Goal: Information Seeking & Learning: Learn about a topic

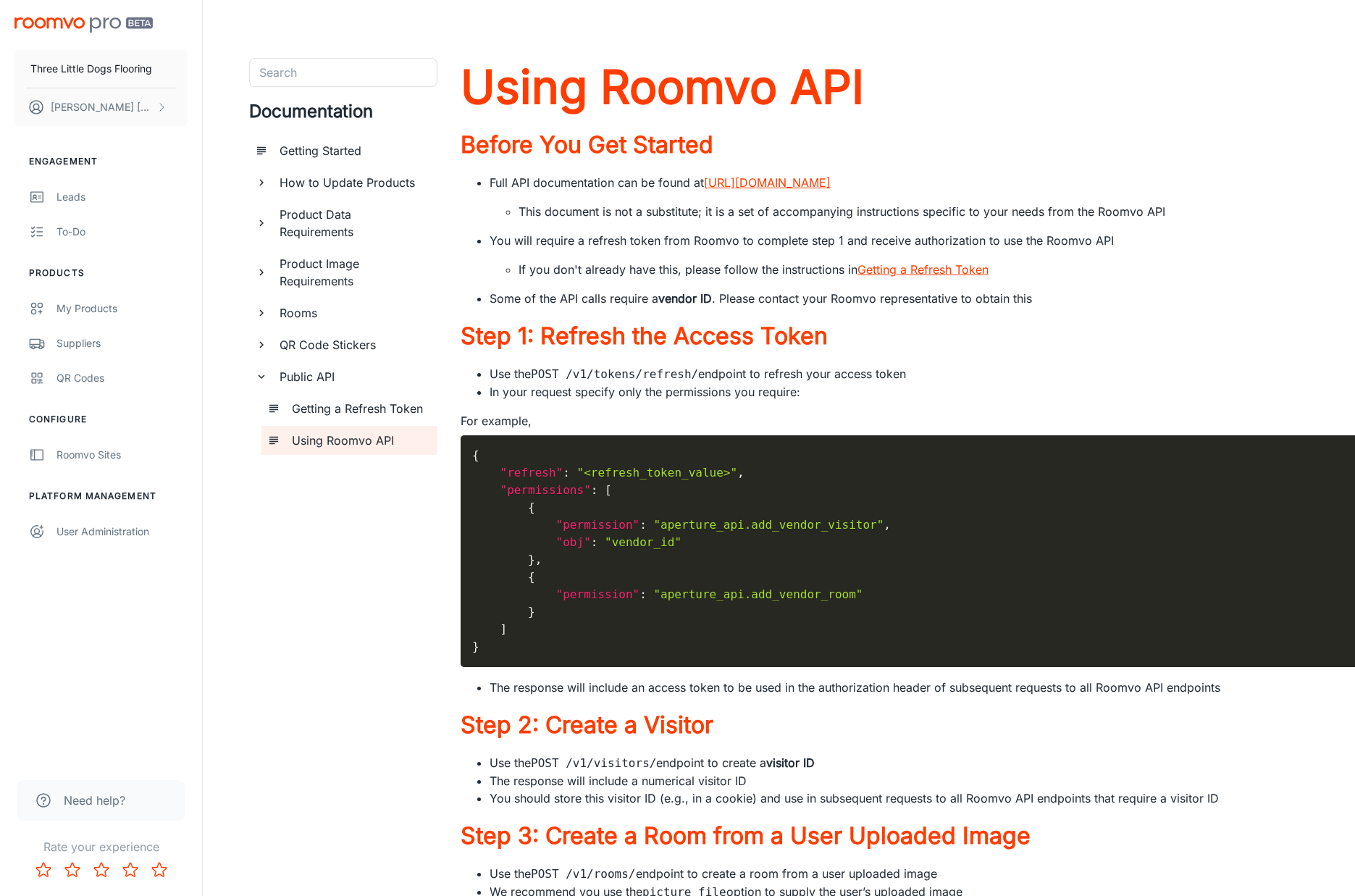
click at [318, 182] on h6 "How to Update Products" at bounding box center [353, 182] width 146 height 17
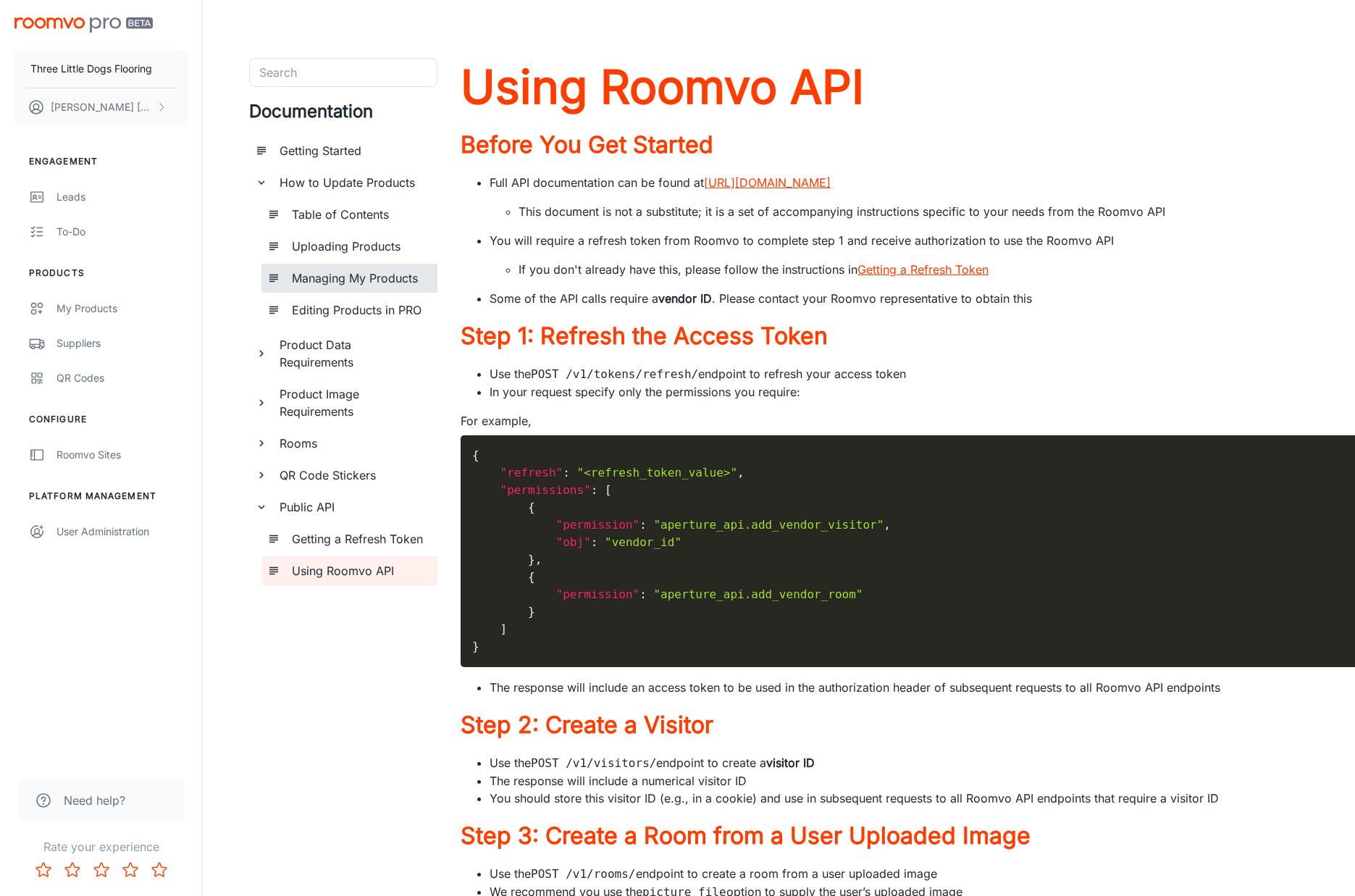
click at [328, 278] on h6 "Managing My Products" at bounding box center [359, 278] width 134 height 17
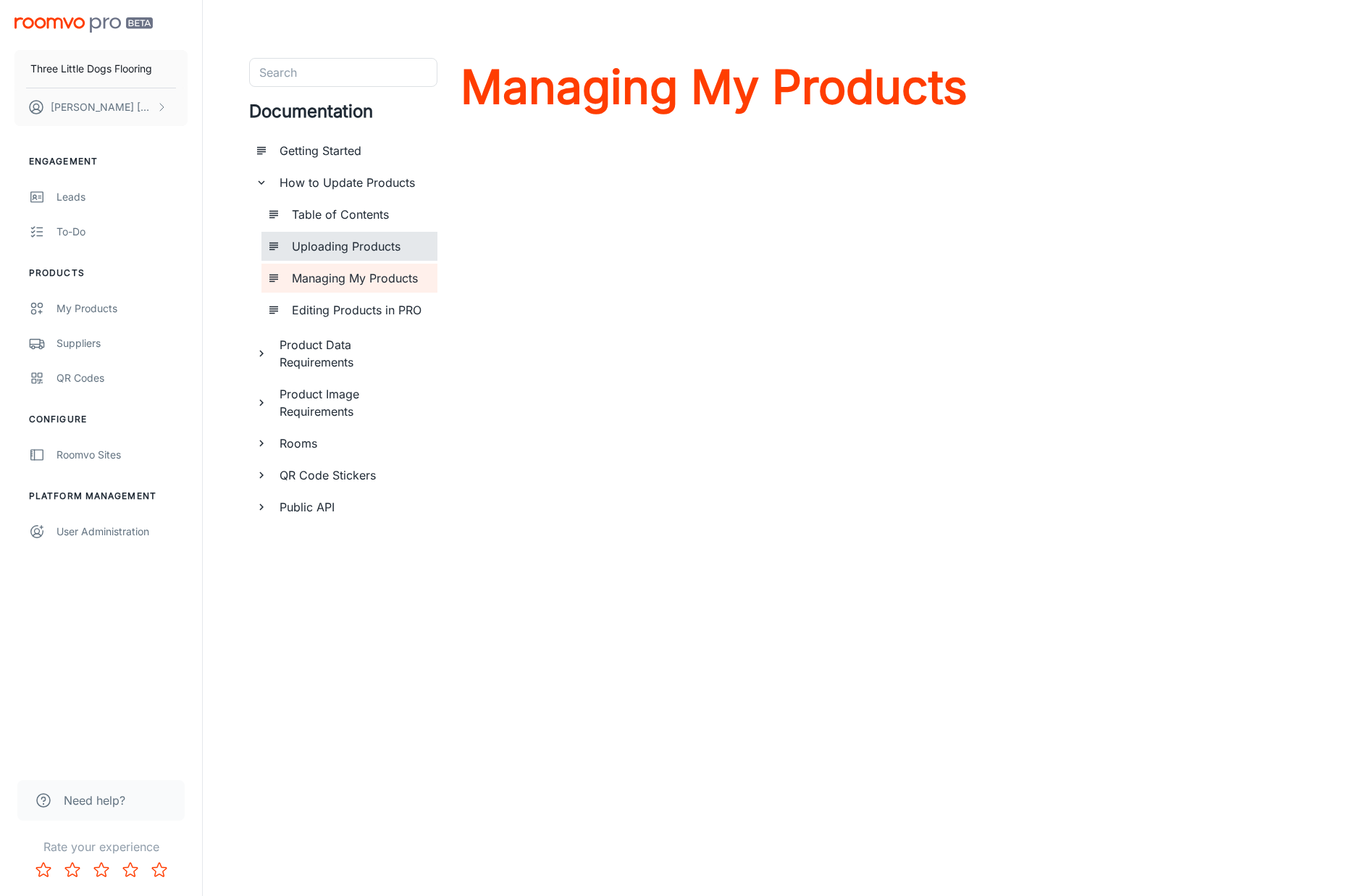
click at [327, 253] on h6 "Uploading Products" at bounding box center [359, 246] width 134 height 17
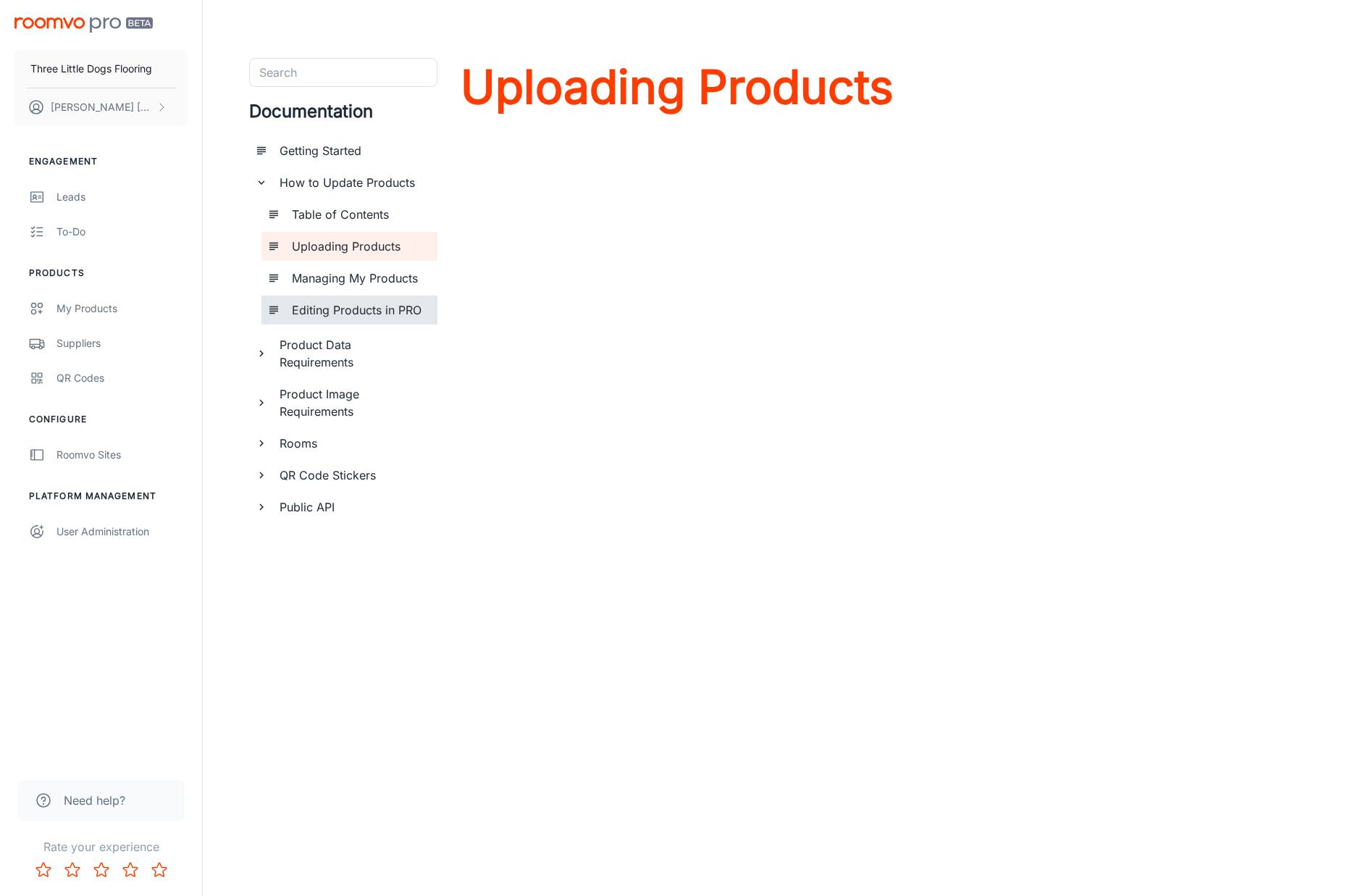
click at [321, 313] on h6 "Editing Products in PRO" at bounding box center [359, 309] width 134 height 17
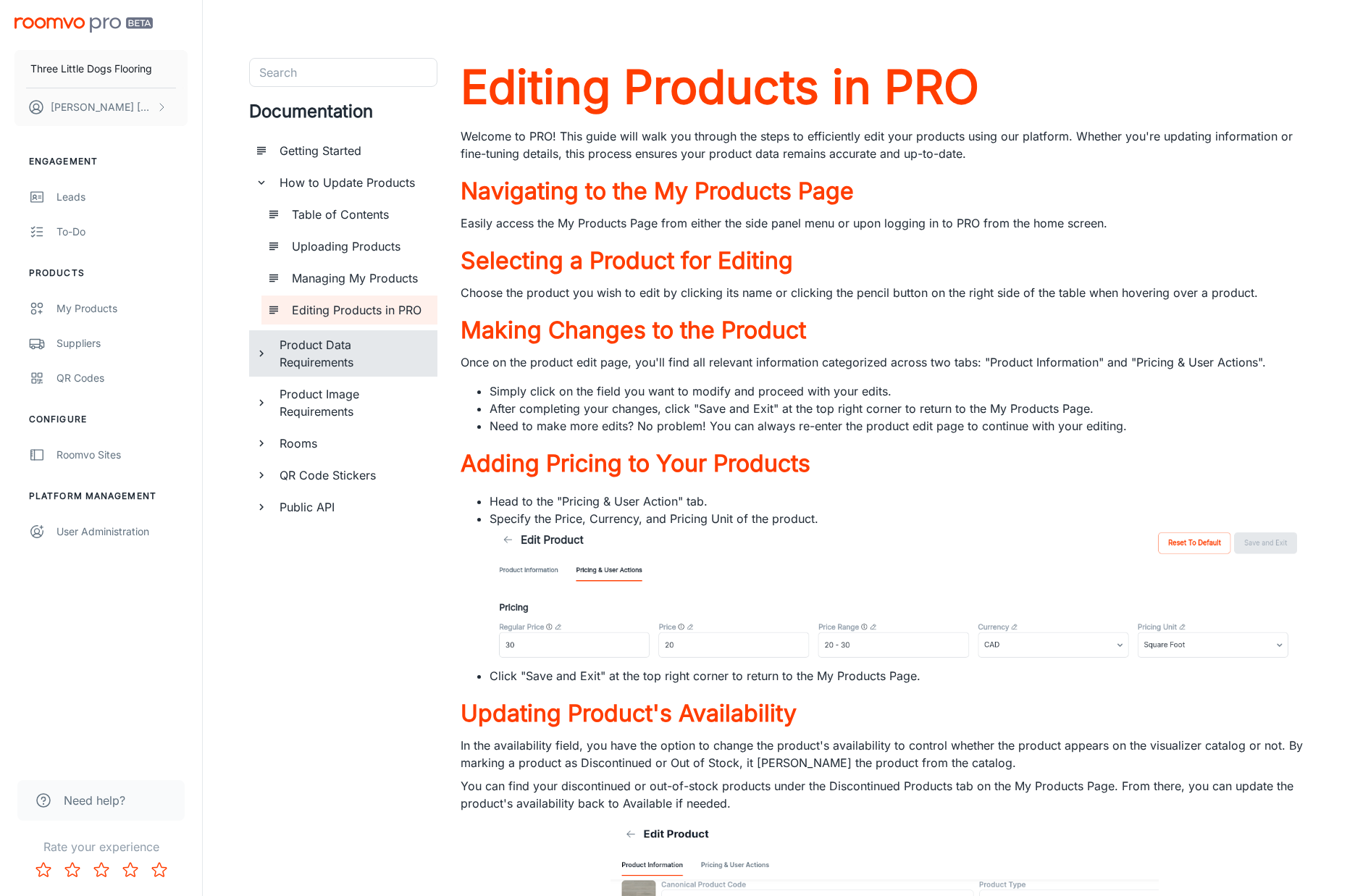
click at [397, 358] on h6 "Product Data Requirements" at bounding box center [353, 353] width 146 height 35
click at [375, 427] on h6 "Ways to Provide Product Data" at bounding box center [359, 434] width 134 height 35
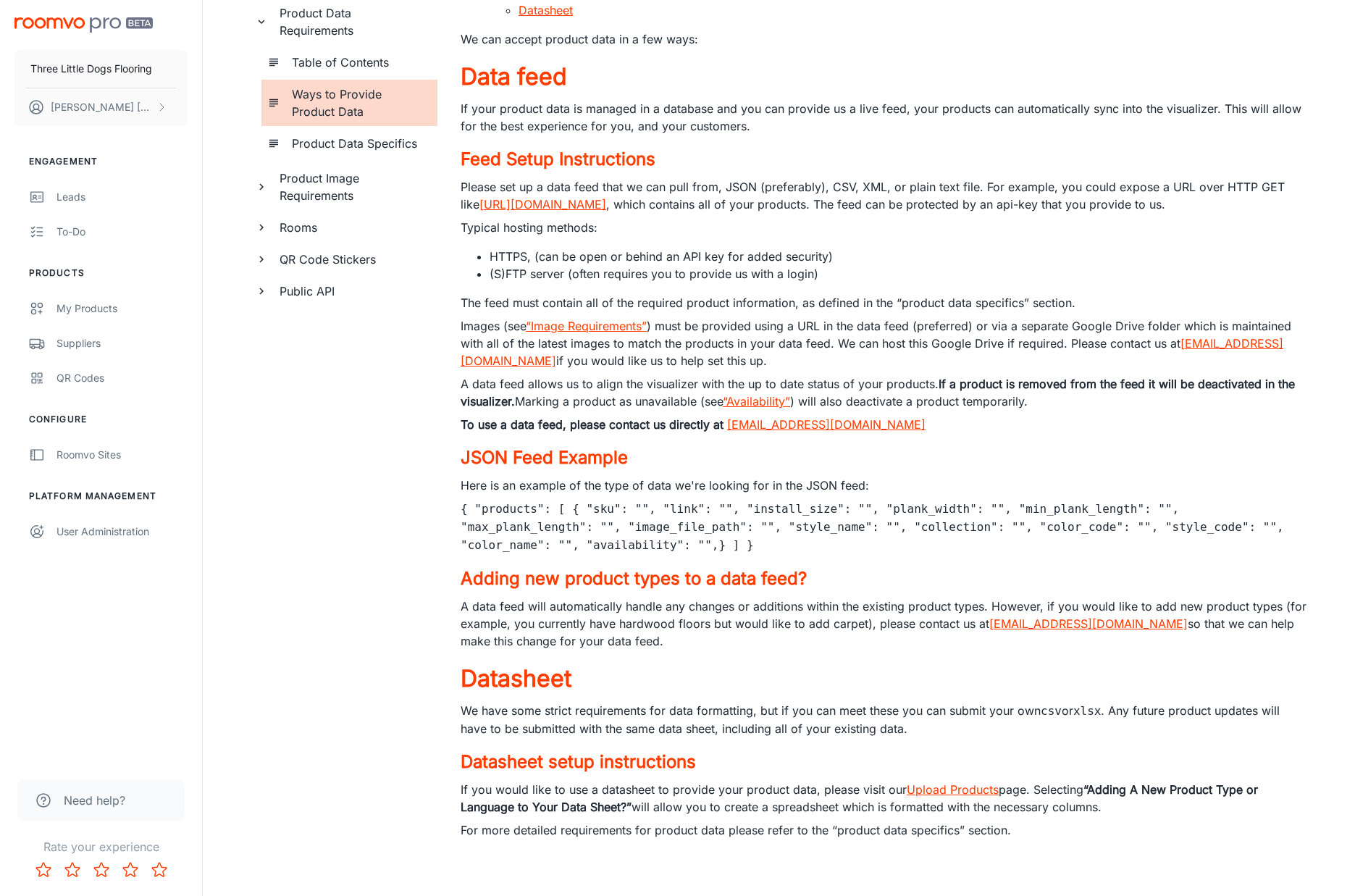
scroll to position [205, 0]
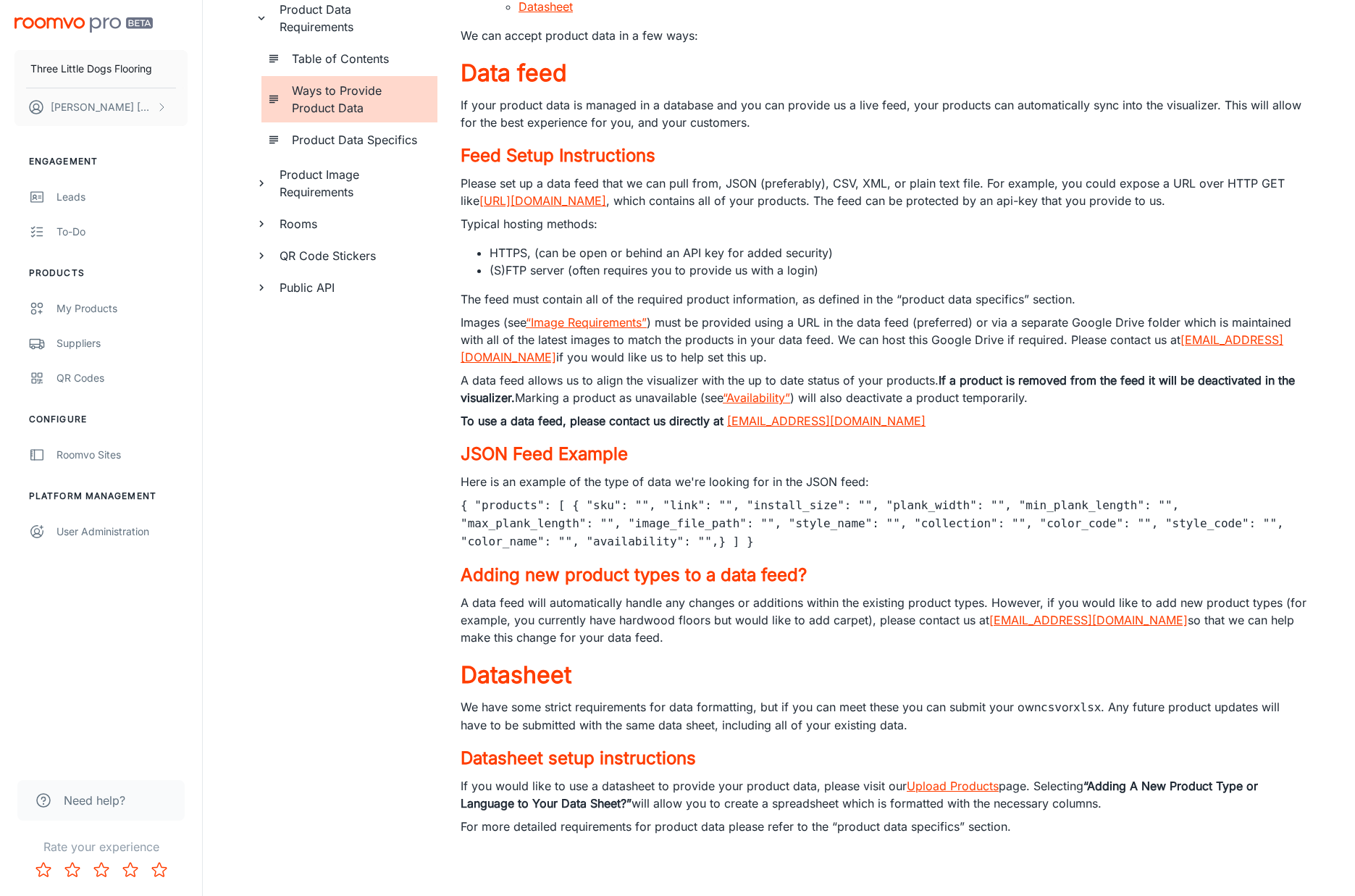
click at [950, 782] on link "Upload Products" at bounding box center [952, 785] width 92 height 14
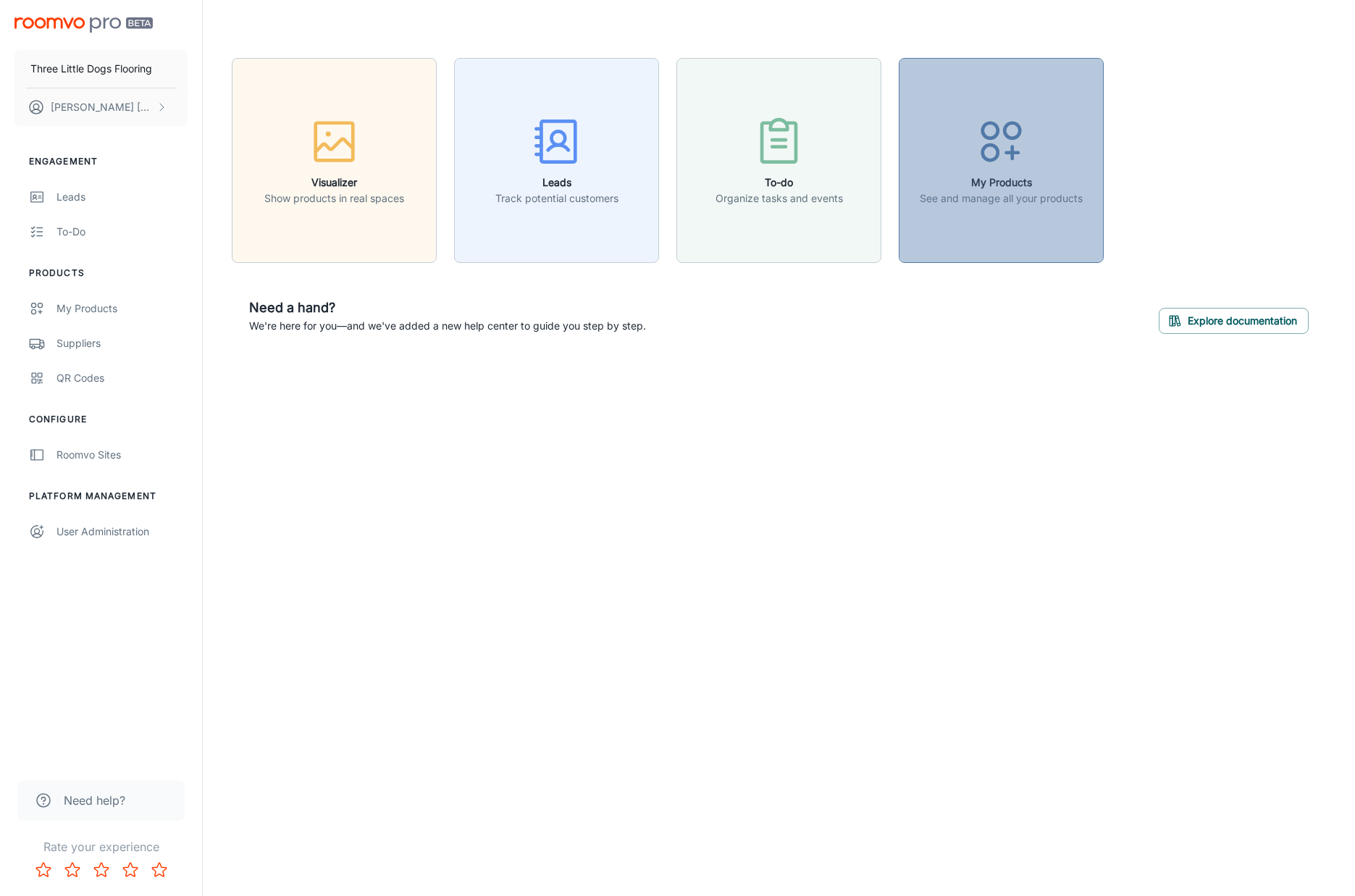
click at [1019, 197] on p "See and manage all your products" at bounding box center [1001, 198] width 163 height 16
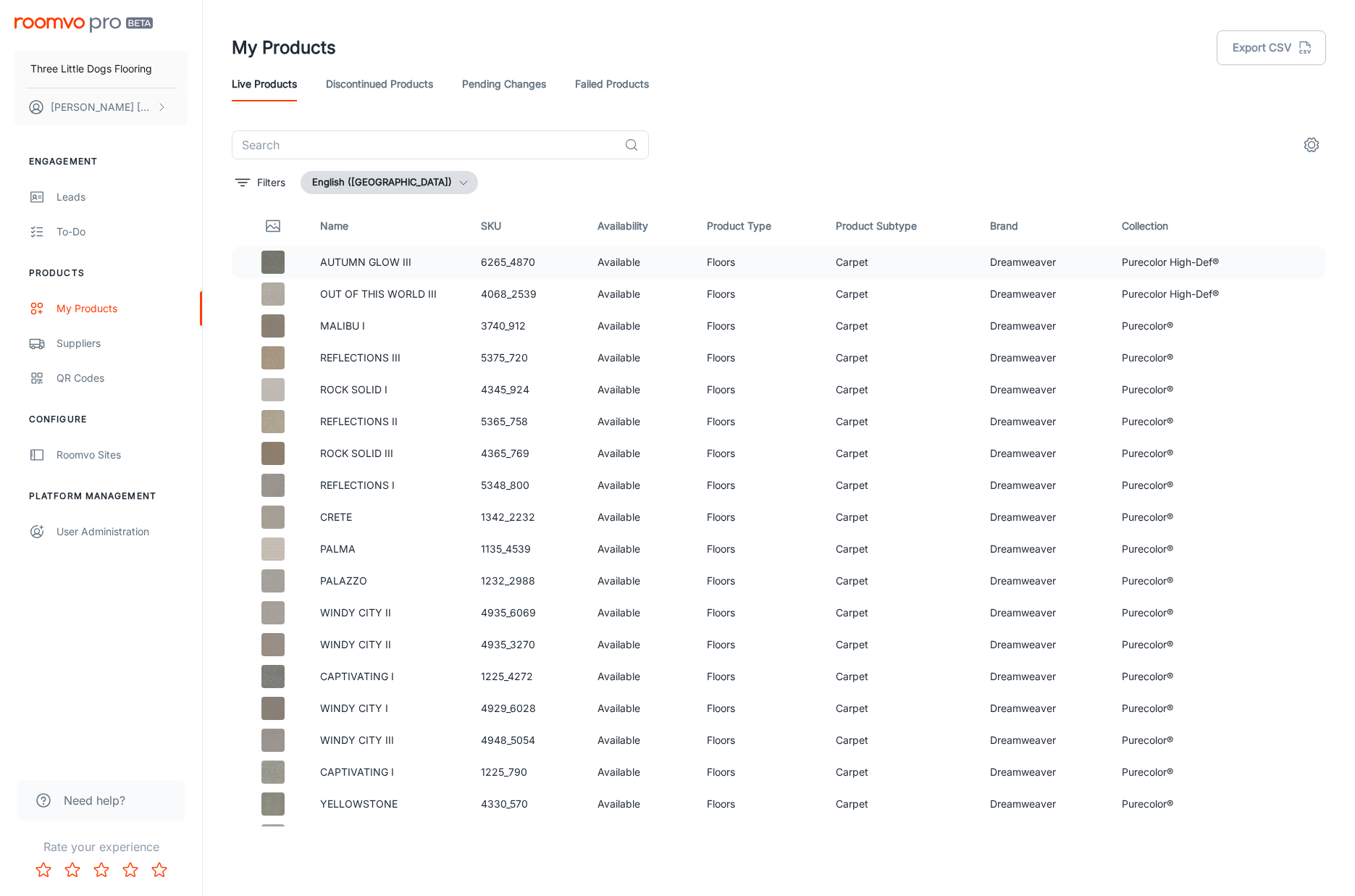
click at [384, 260] on p "AUTUMN GLOW III" at bounding box center [389, 262] width 138 height 16
click at [263, 262] on img at bounding box center [273, 262] width 23 height 23
click at [695, 260] on td "Floors" at bounding box center [759, 262] width 129 height 32
click at [999, 260] on td "Dreamweaver" at bounding box center [1044, 262] width 132 height 32
click at [1312, 145] on icon "settings" at bounding box center [1312, 144] width 17 height 17
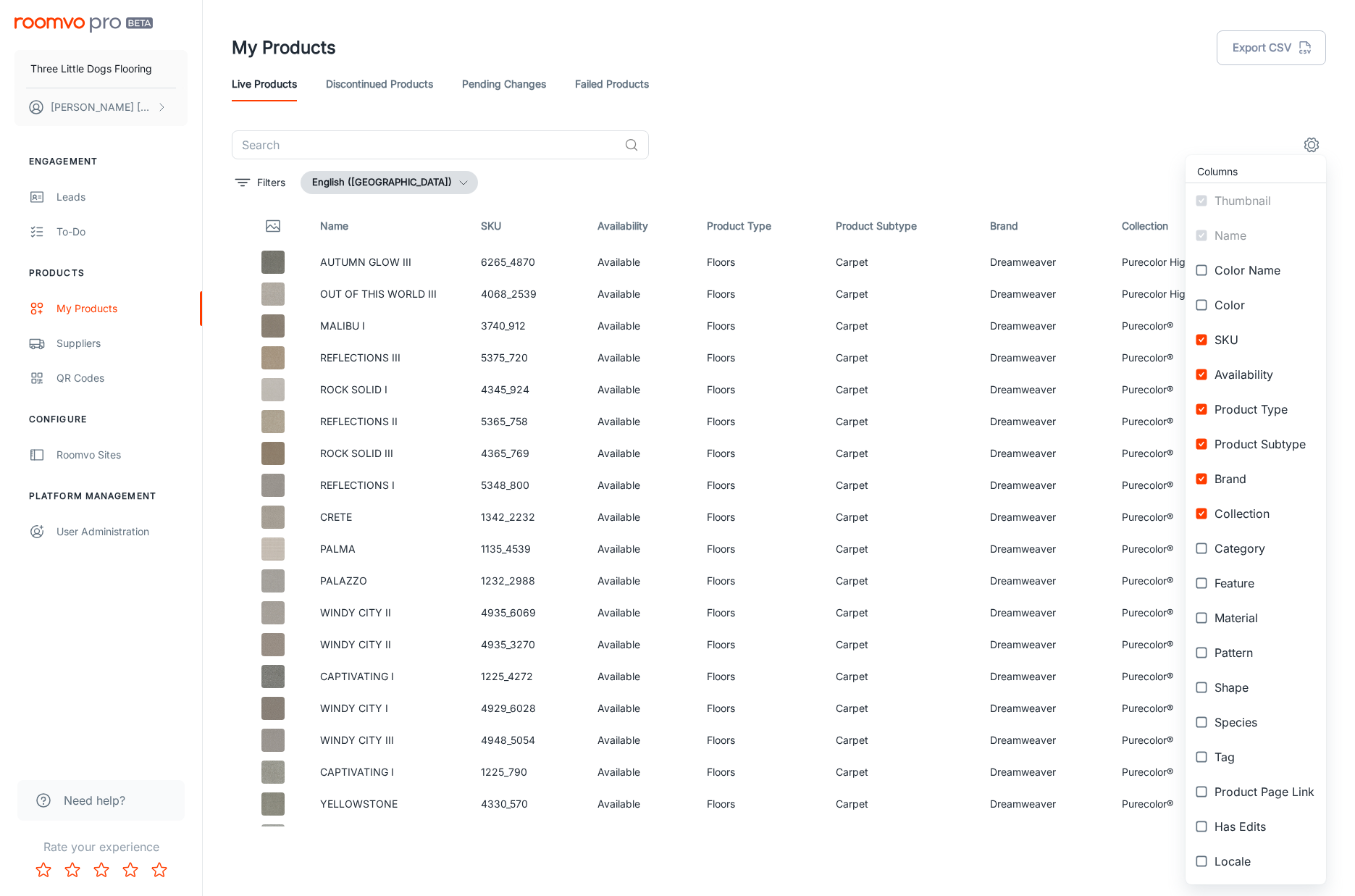
click at [881, 122] on div at bounding box center [677, 448] width 1355 height 896
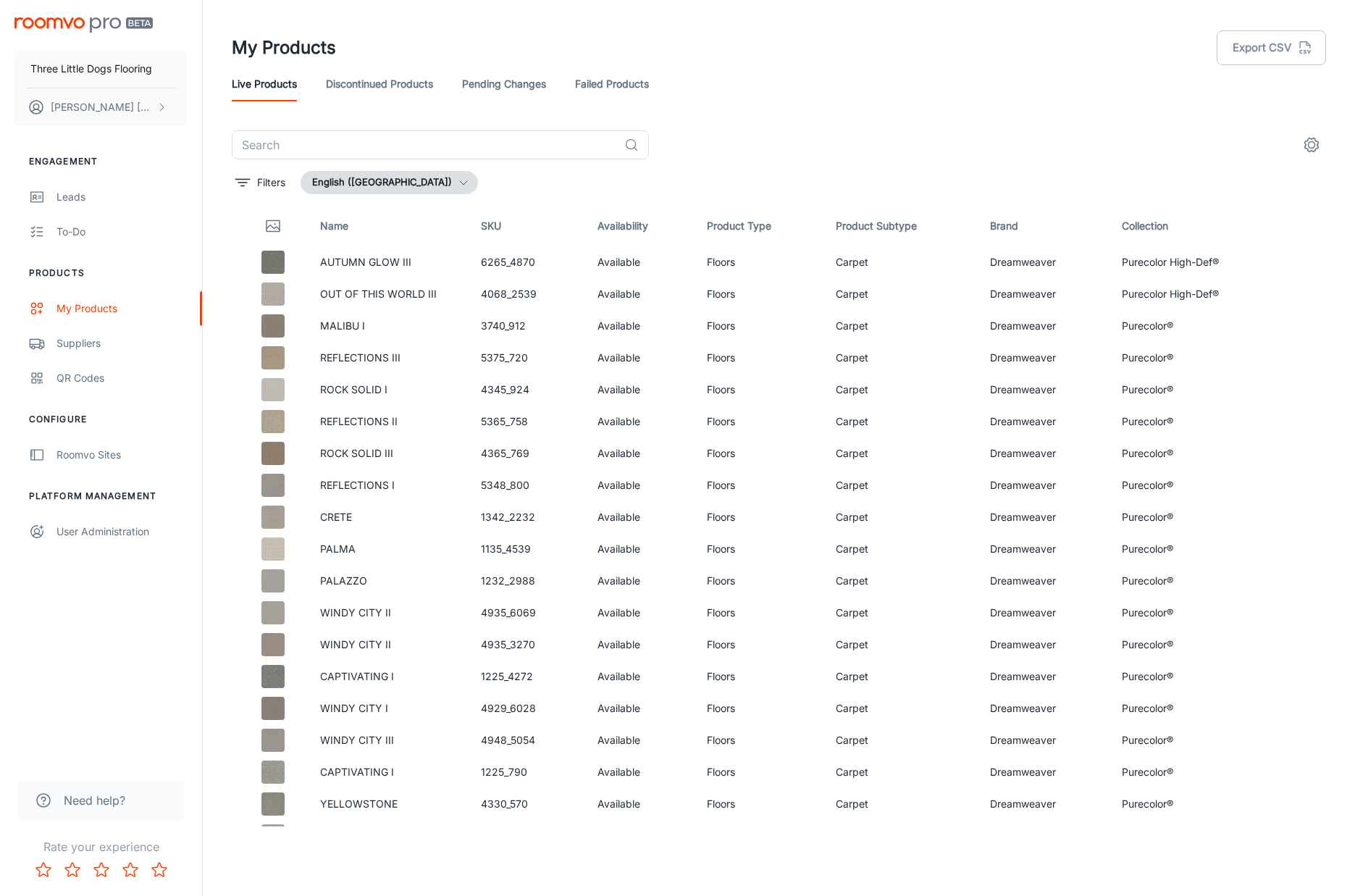
click at [537, 85] on link "Pending Changes" at bounding box center [504, 84] width 84 height 35
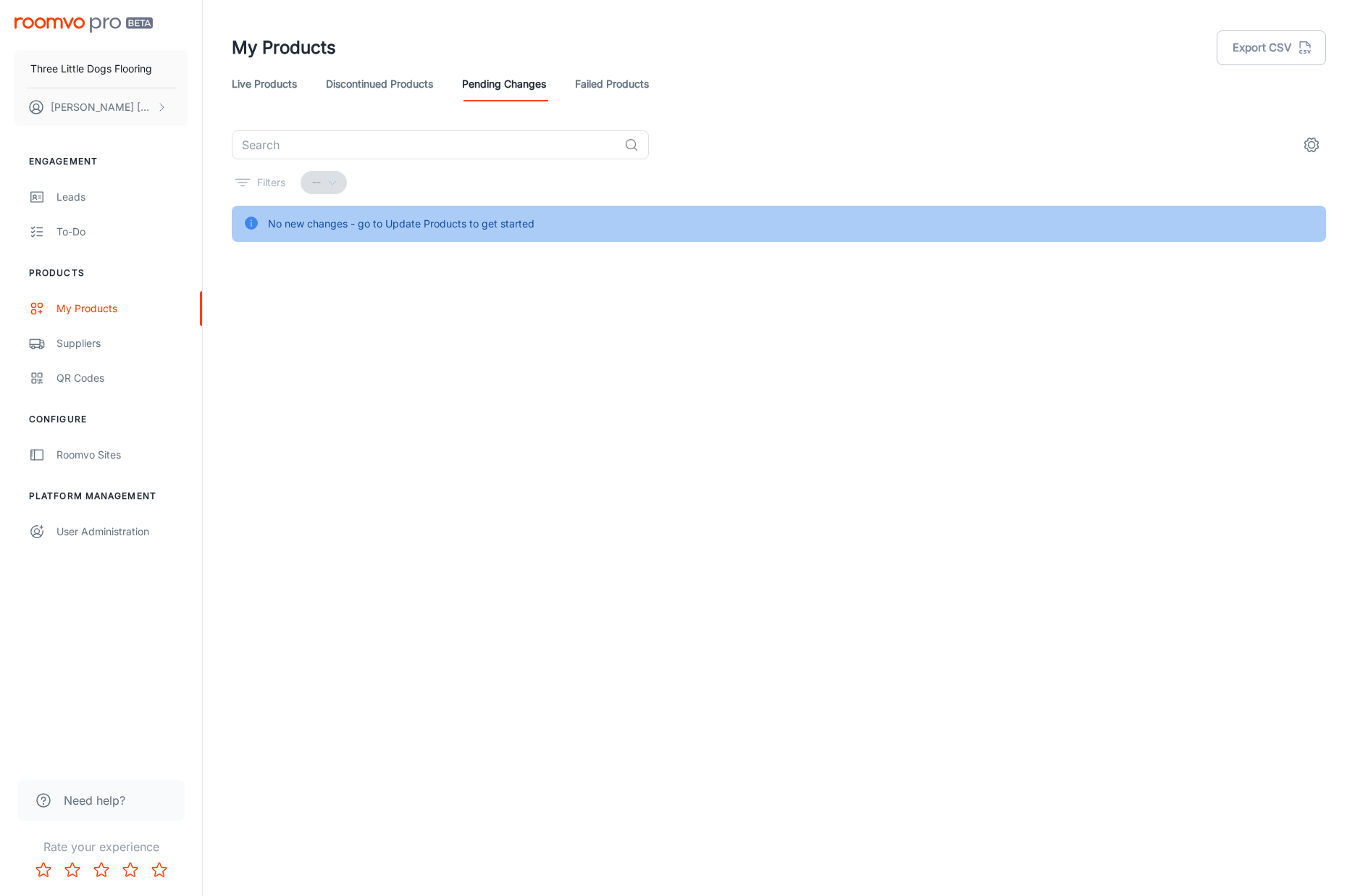
click at [617, 87] on link "Failed Products" at bounding box center [612, 84] width 74 height 35
click at [409, 87] on link "Discontinued Products" at bounding box center [379, 84] width 107 height 35
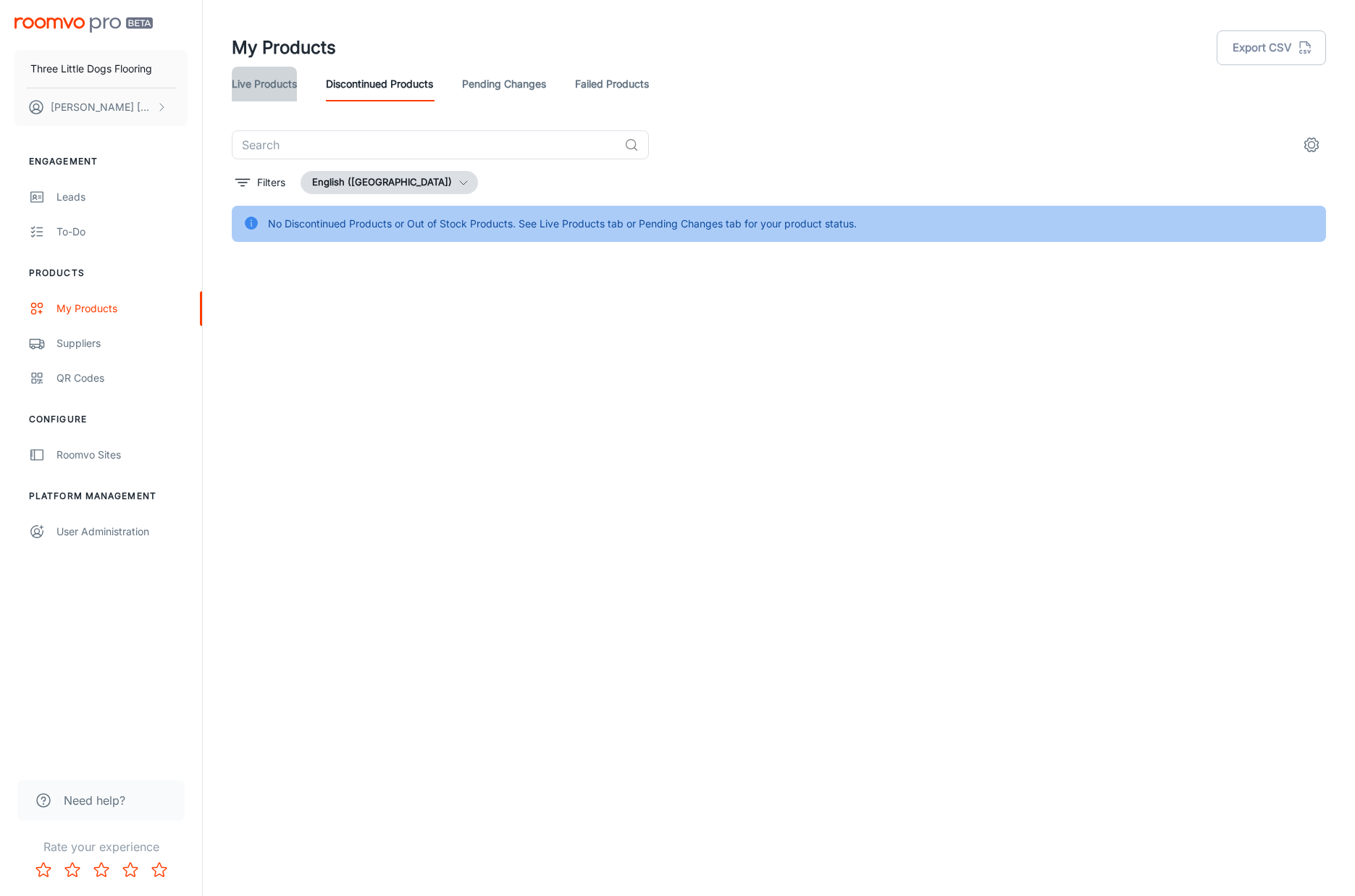
click at [287, 78] on link "Live Products" at bounding box center [264, 84] width 65 height 35
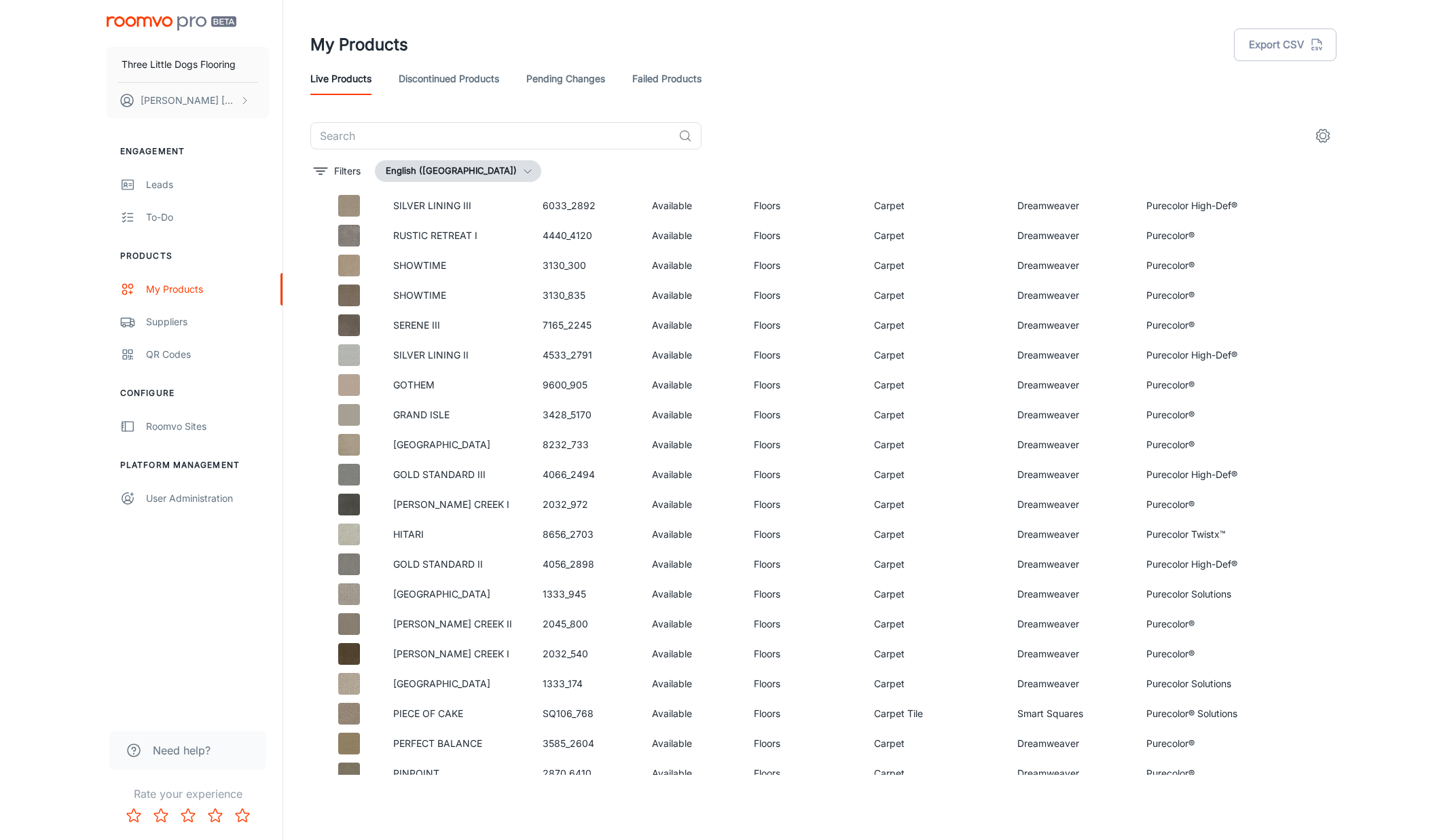
scroll to position [4236, 0]
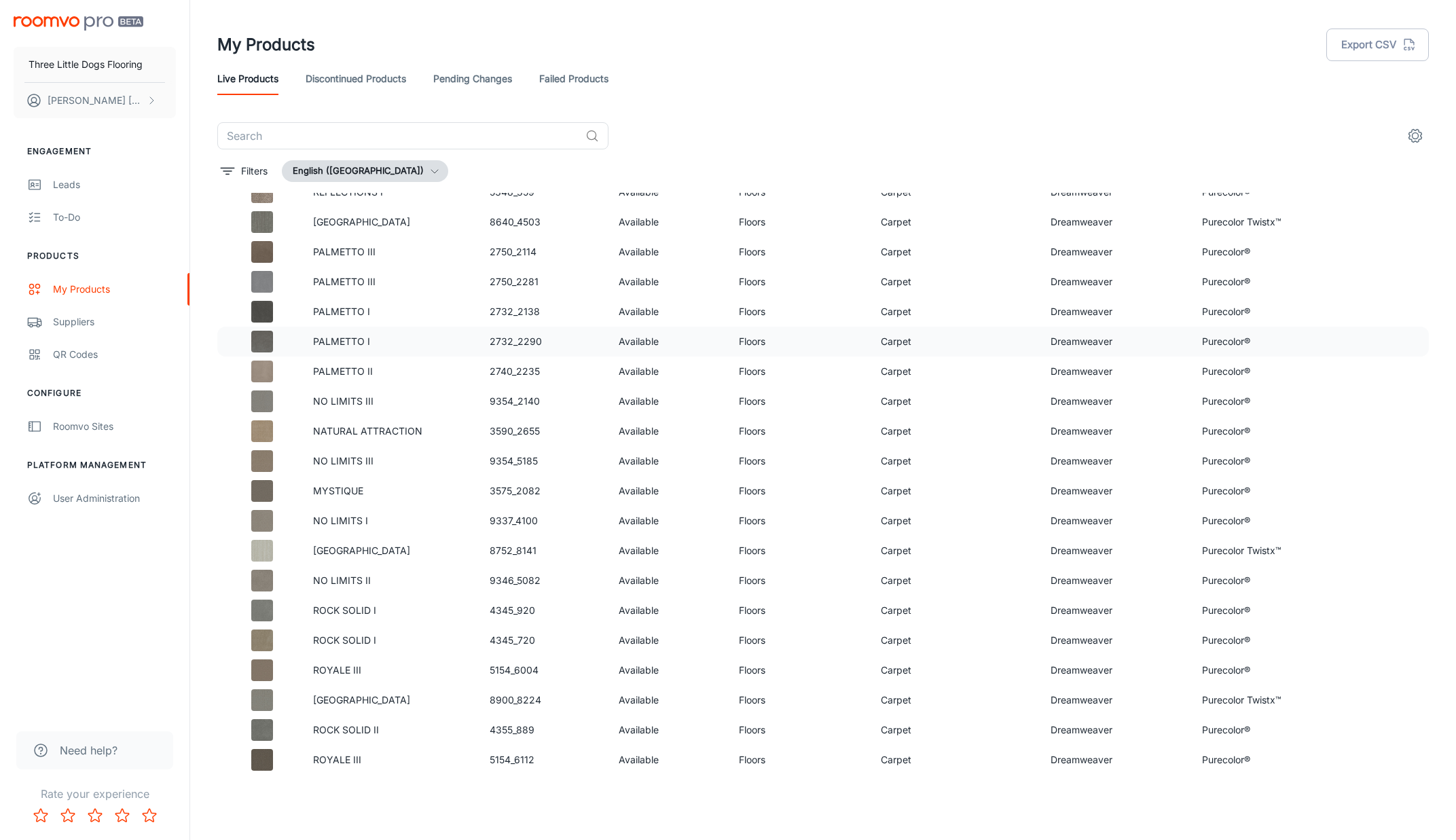
click at [325, 341] on p "PALMETTO I" at bounding box center [390, 341] width 155 height 15
click at [259, 340] on img at bounding box center [262, 341] width 22 height 22
drag, startPoint x: 532, startPoint y: 341, endPoint x: 524, endPoint y: 340, distance: 8.1
click at [532, 341] on td "2732_2290" at bounding box center [543, 341] width 130 height 30
click at [635, 341] on td "Available" at bounding box center [668, 341] width 121 height 30
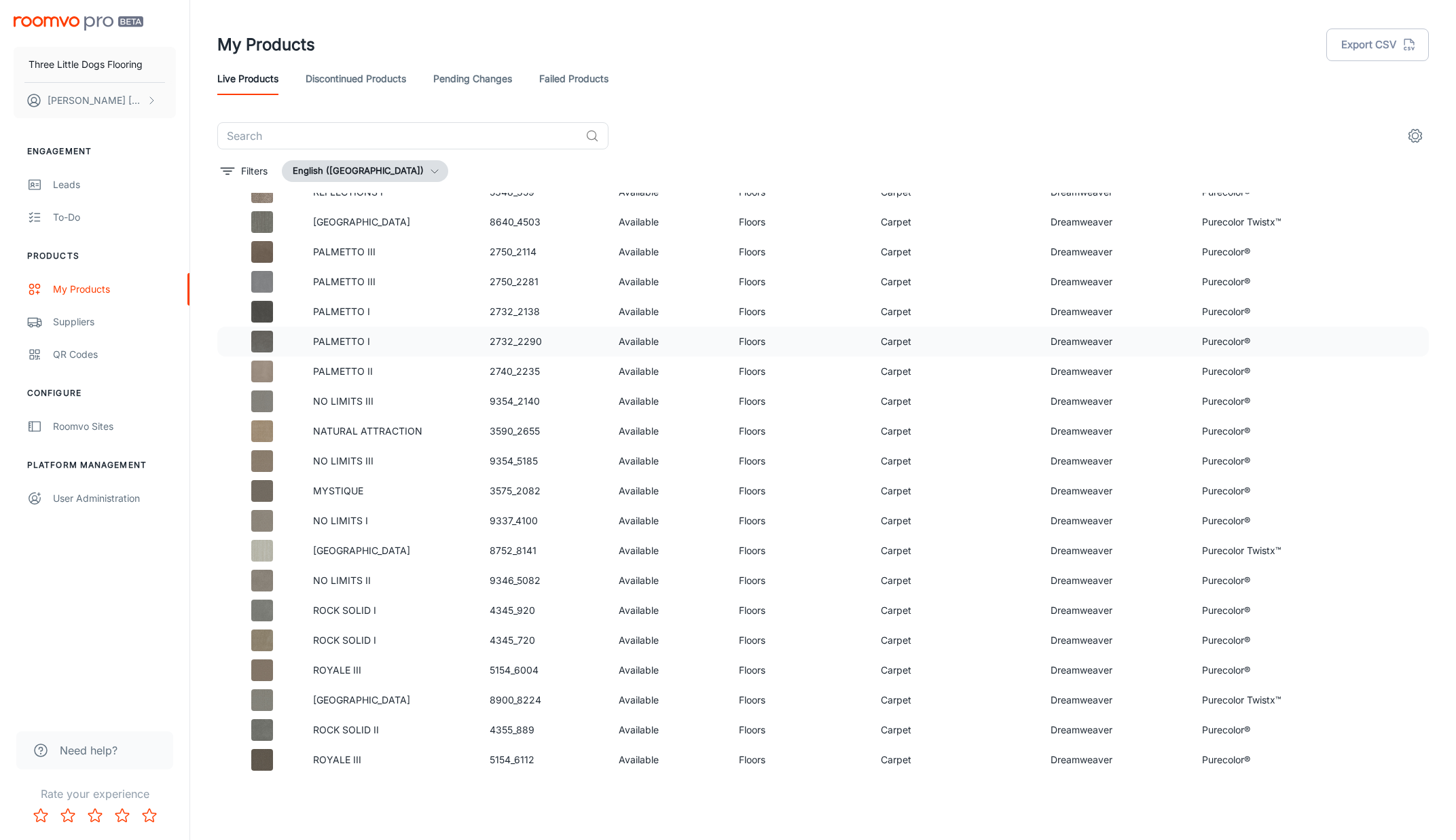
drag, startPoint x: 755, startPoint y: 345, endPoint x: 911, endPoint y: 349, distance: 156.1
click at [755, 345] on td "Floors" at bounding box center [799, 341] width 143 height 30
click at [914, 343] on td "Carpet" at bounding box center [954, 341] width 169 height 30
drag, startPoint x: 1060, startPoint y: 344, endPoint x: 1071, endPoint y: 344, distance: 11.0
click at [1063, 343] on td "Dreamweaver" at bounding box center [1115, 341] width 151 height 30
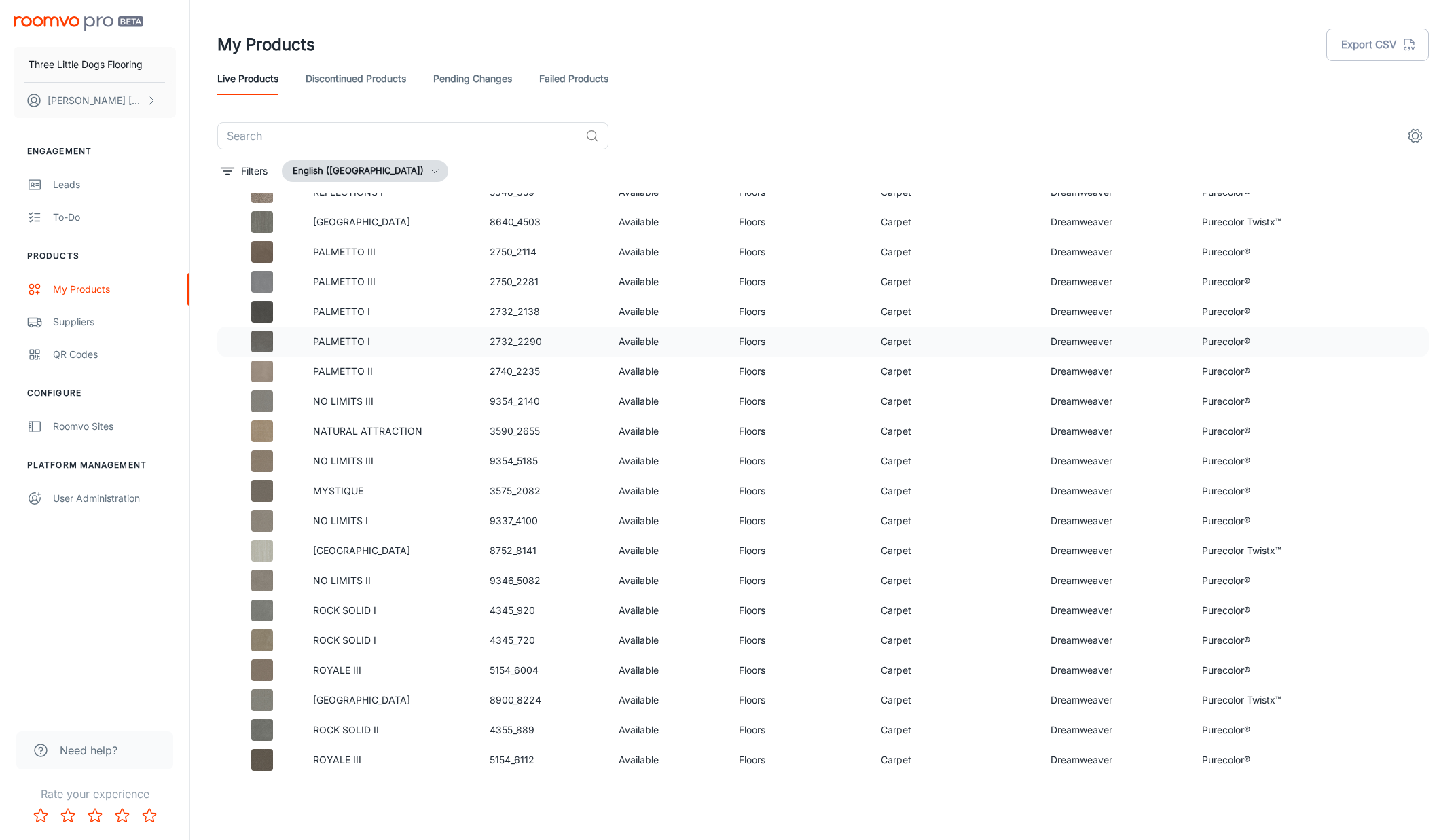
drag, startPoint x: 1205, startPoint y: 336, endPoint x: 1165, endPoint y: 329, distance: 40.6
click at [1205, 336] on td "Purecolor®" at bounding box center [1279, 341] width 177 height 30
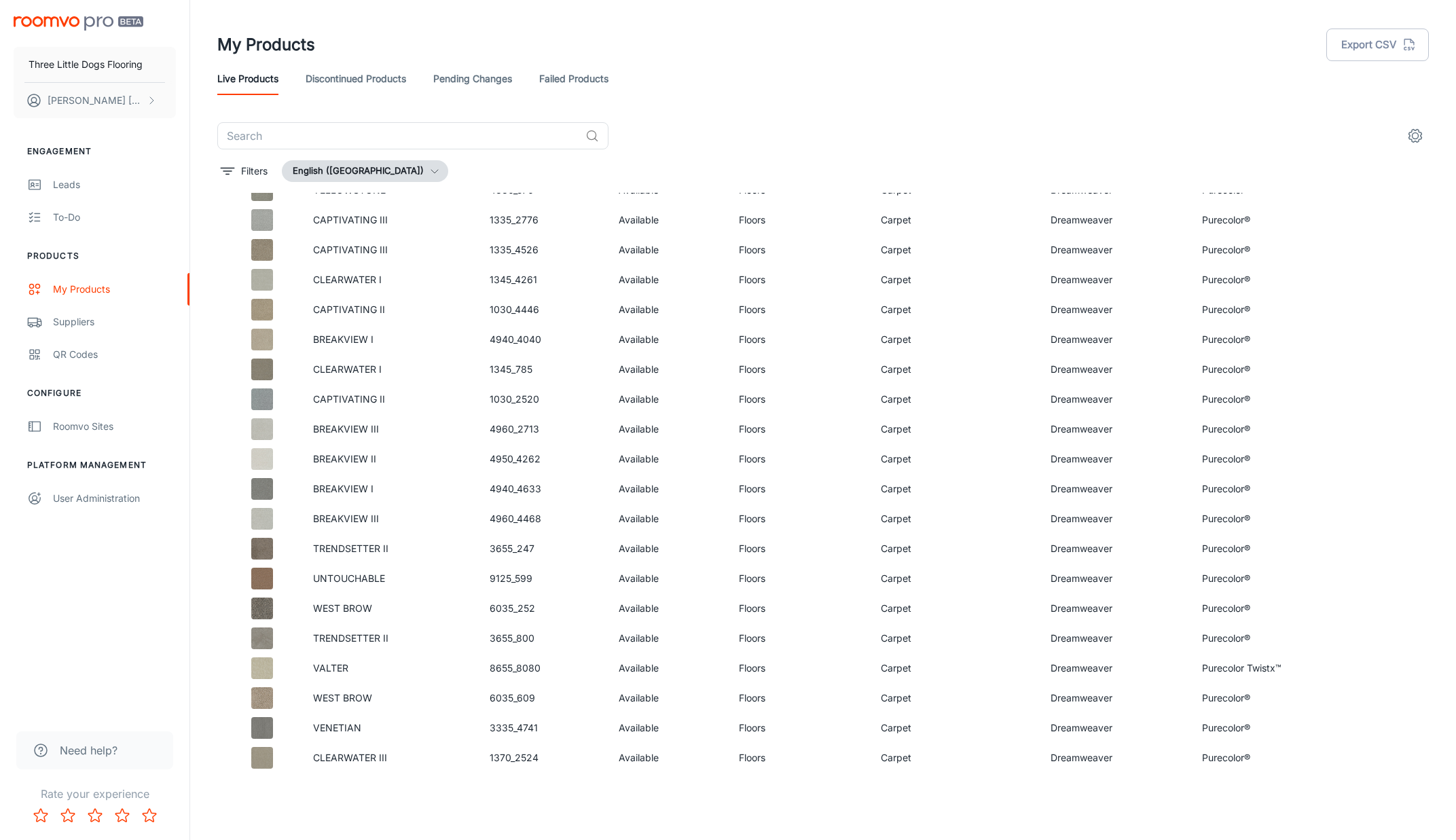
scroll to position [0, 0]
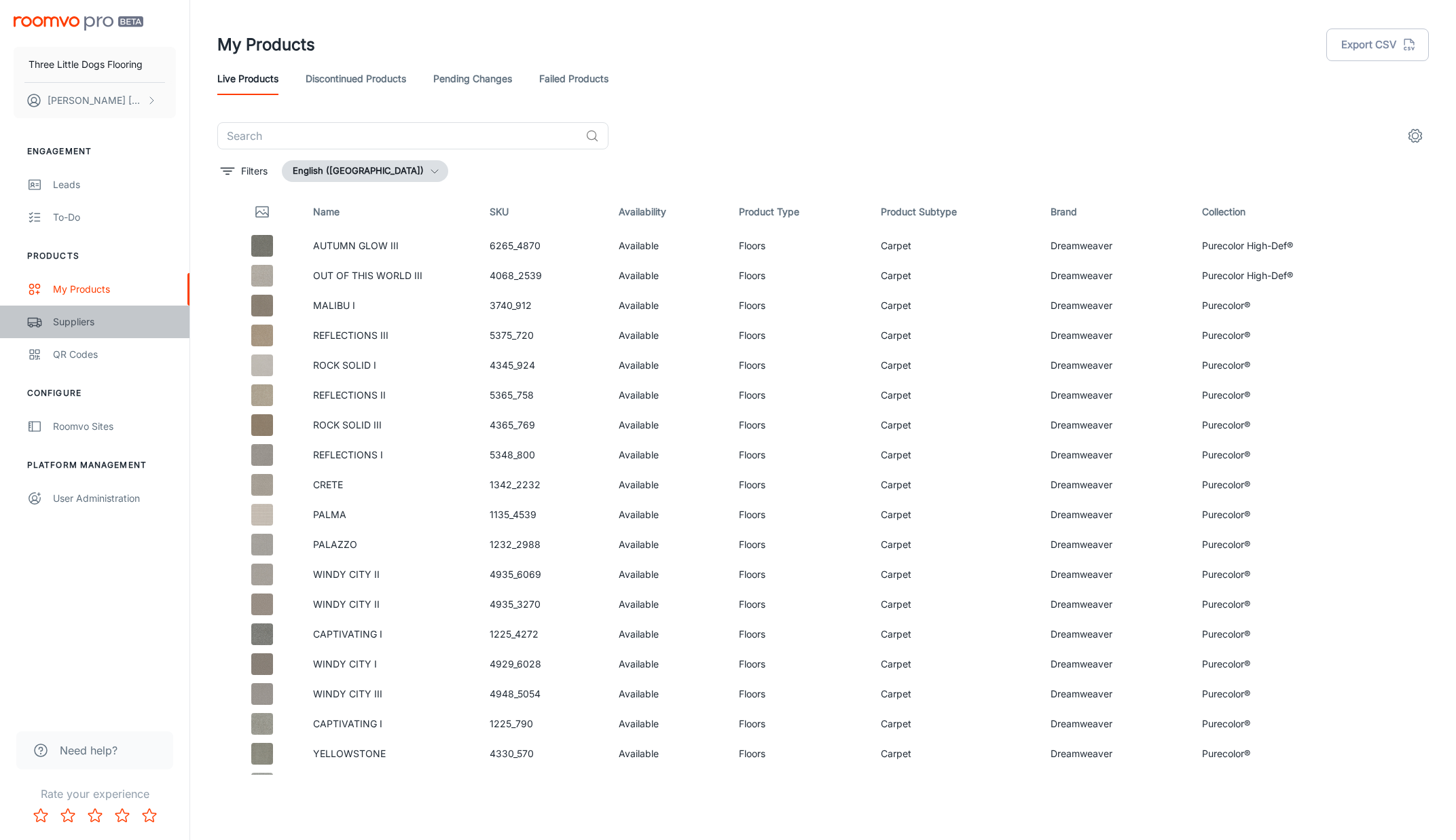
click at [77, 326] on div "Suppliers" at bounding box center [114, 322] width 123 height 15
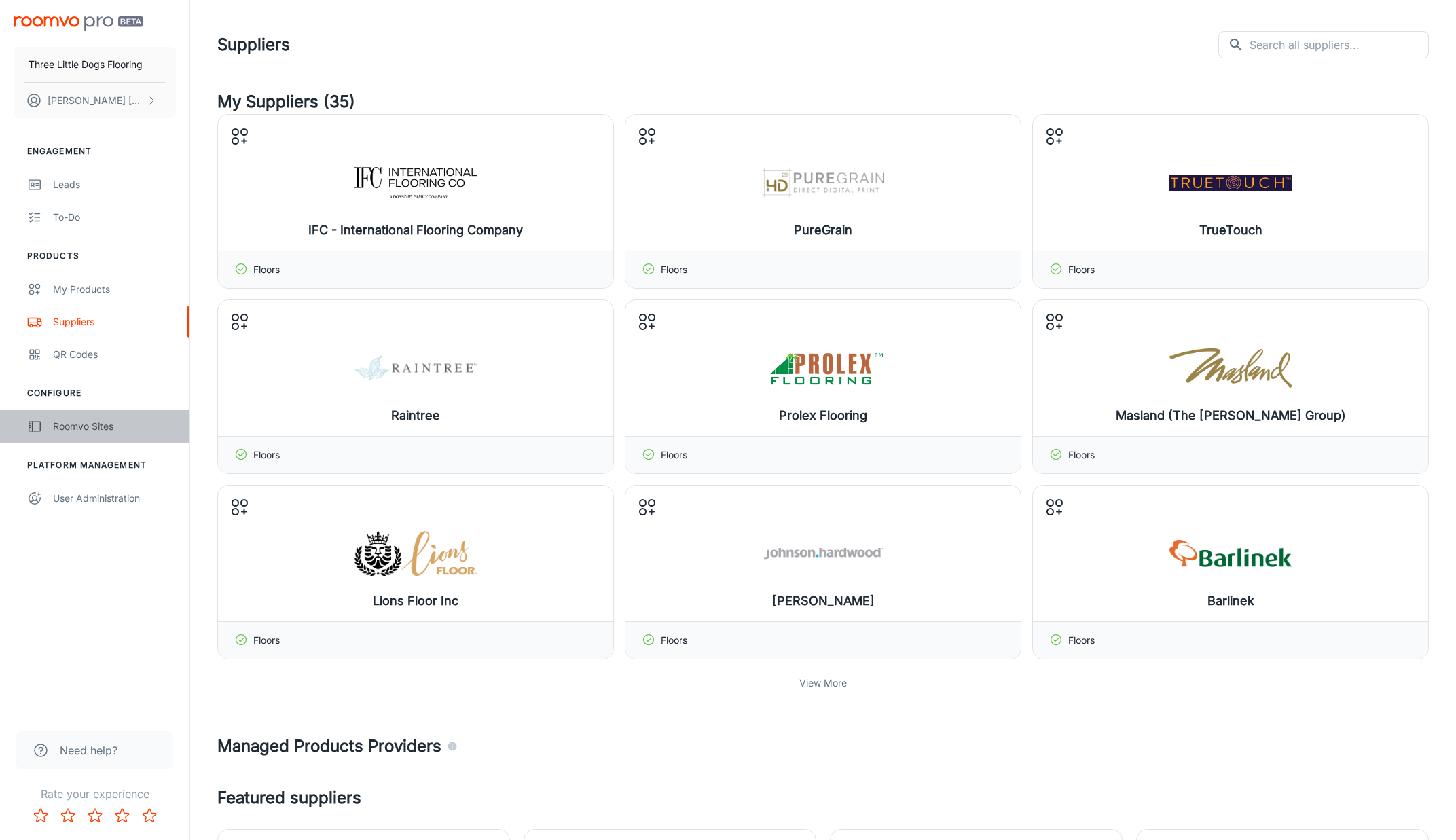
click at [83, 429] on div "Roomvo Sites" at bounding box center [114, 426] width 123 height 15
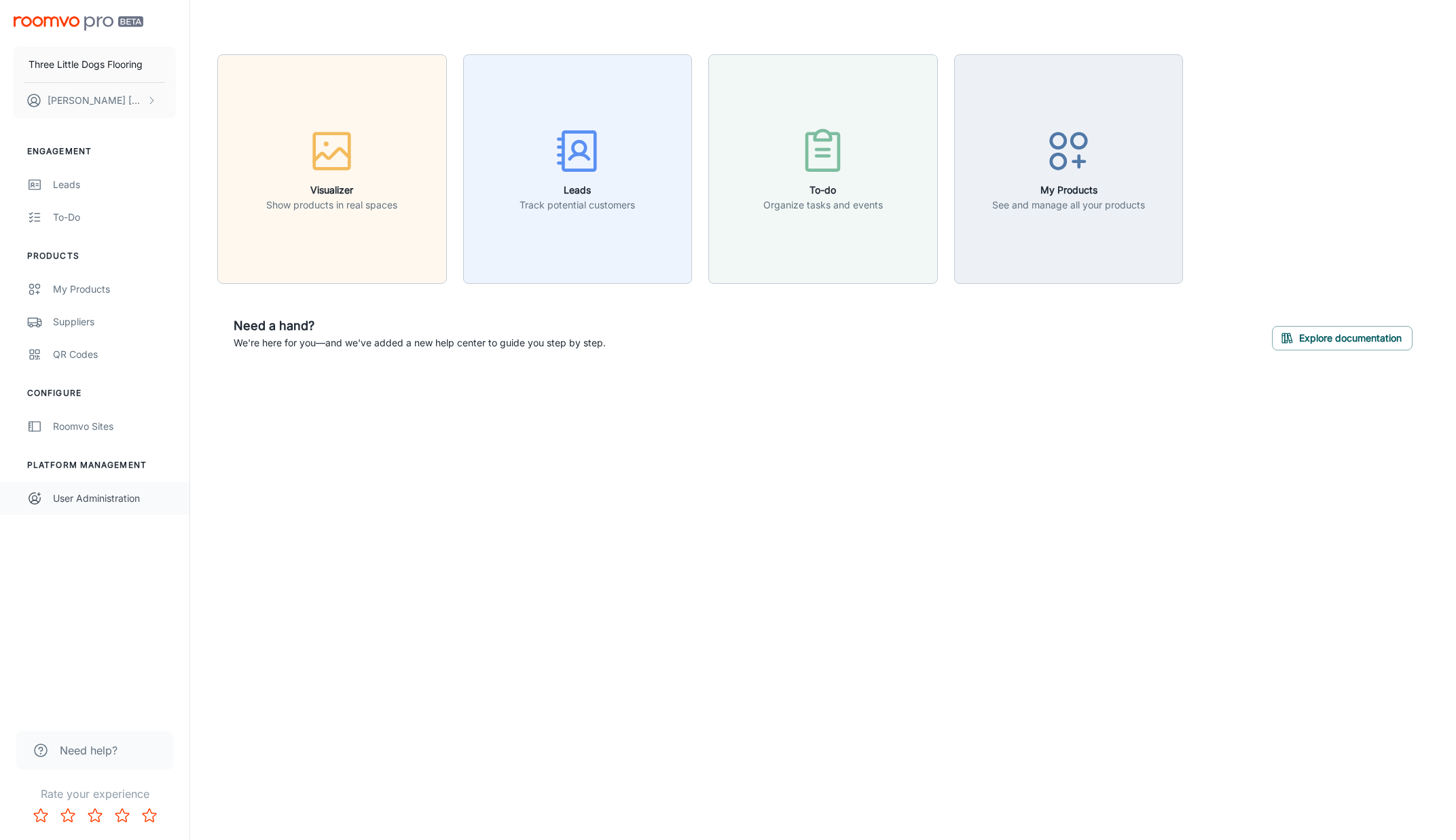
click at [85, 491] on div "User Administration" at bounding box center [114, 498] width 123 height 15
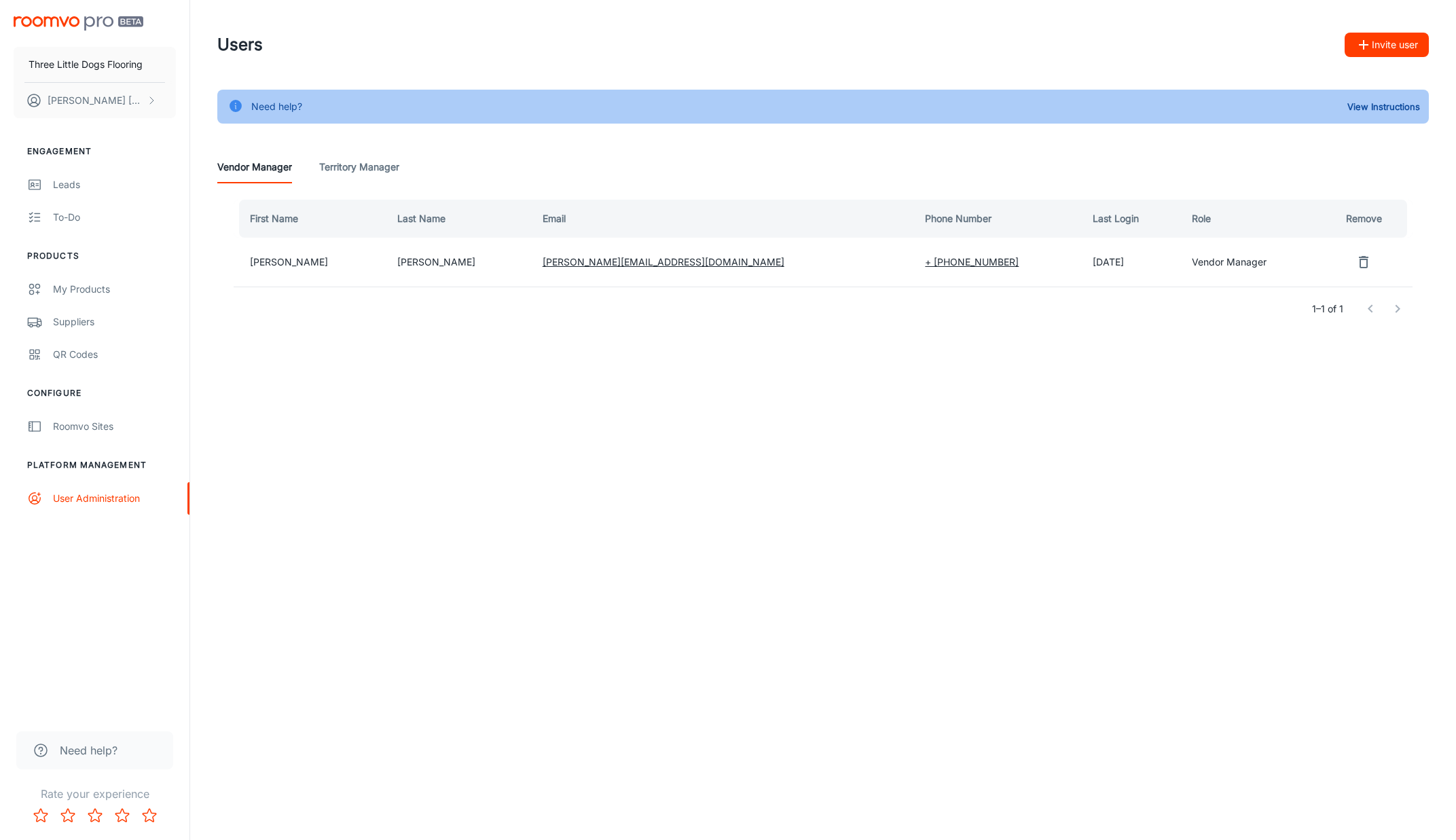
click at [66, 740] on div "Need help?" at bounding box center [95, 750] width 157 height 38
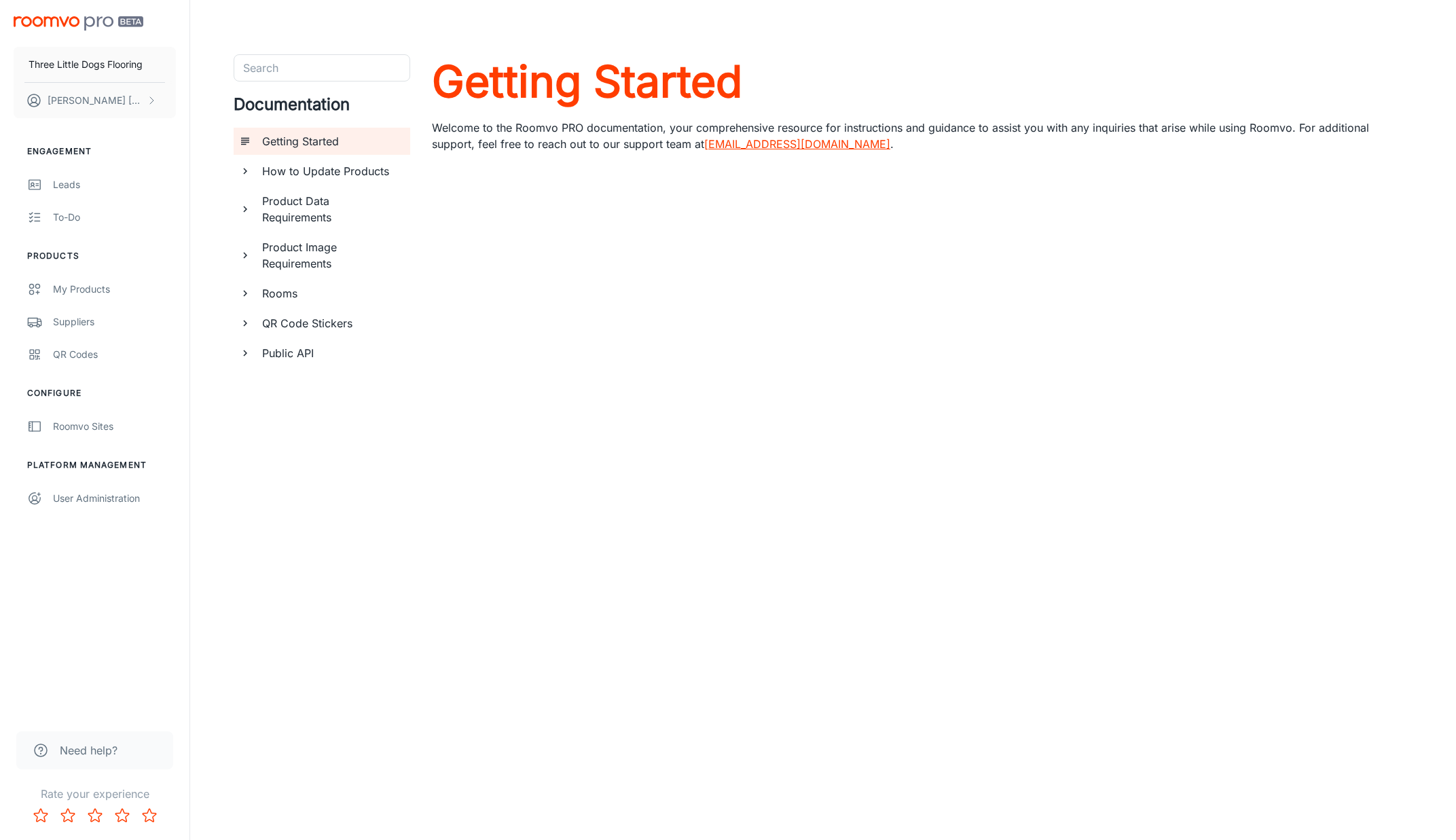
click at [299, 352] on h6 "Public API" at bounding box center [331, 352] width 137 height 16
click at [294, 333] on div "QR Code Stickers" at bounding box center [330, 323] width 148 height 27
click at [286, 352] on h6 "Why use QR code stickers?" at bounding box center [336, 361] width 125 height 33
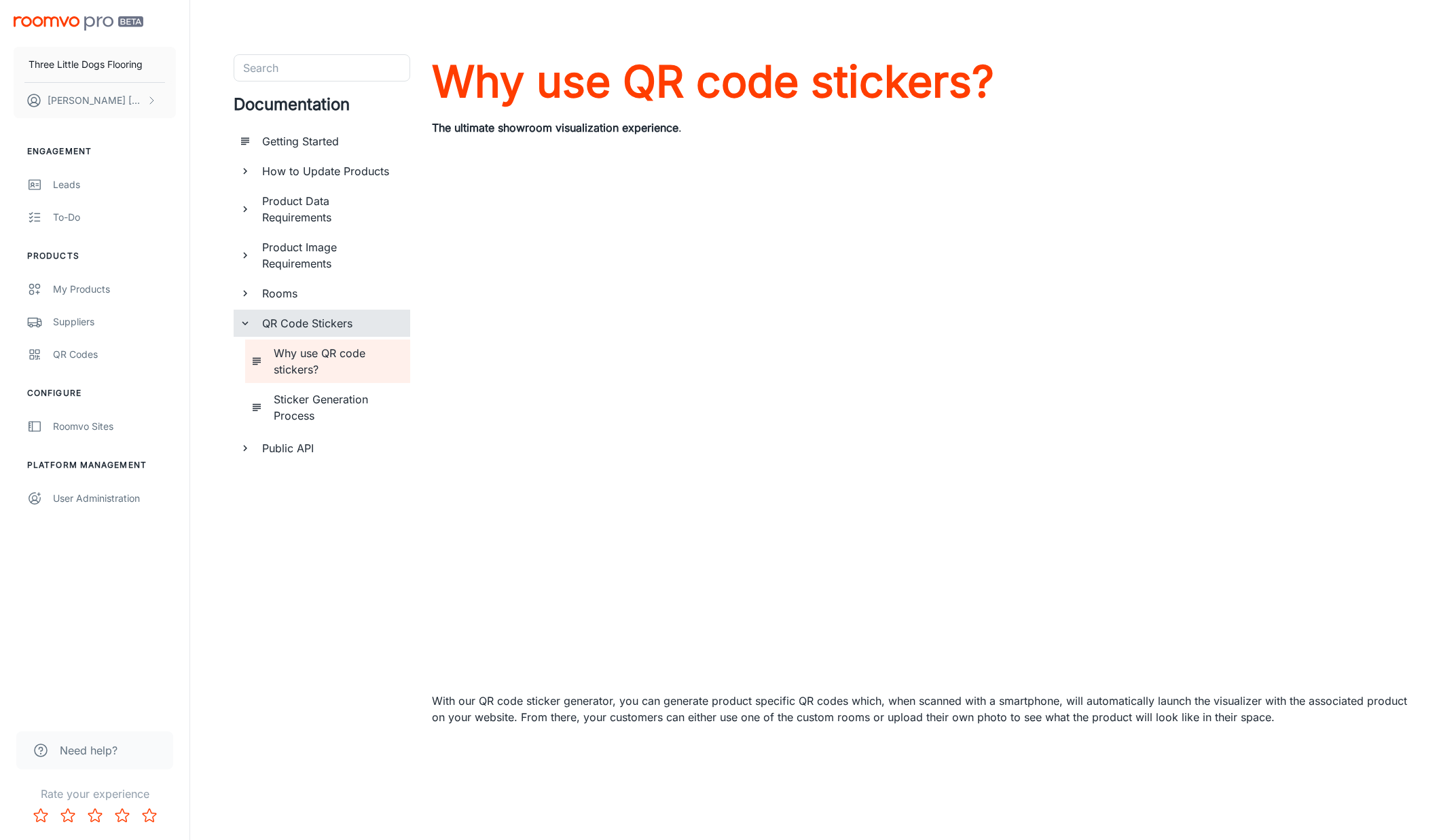
click at [298, 328] on h6 "QR Code Stickers" at bounding box center [331, 323] width 137 height 16
click at [299, 301] on div "Rooms" at bounding box center [330, 293] width 148 height 27
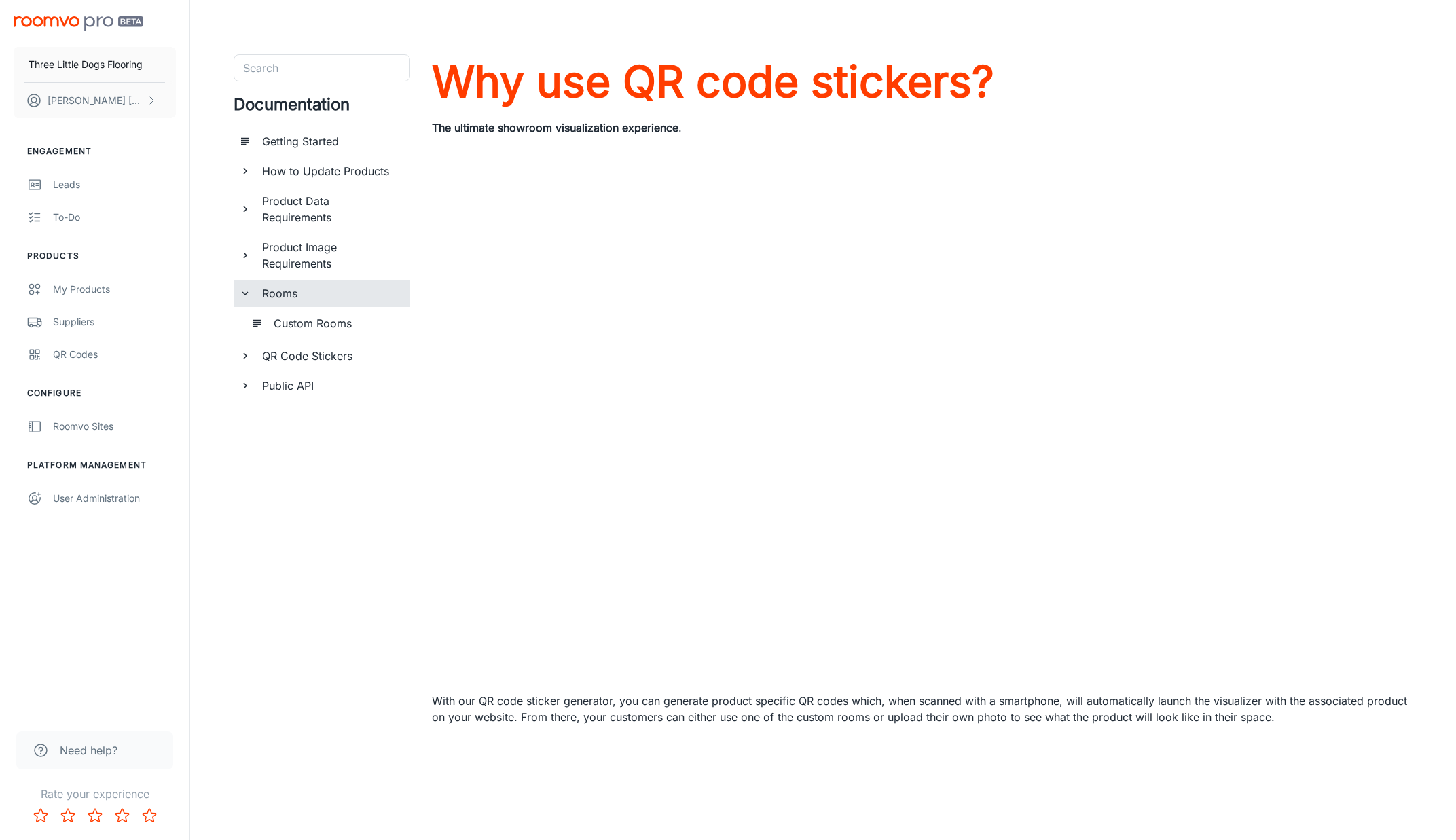
click at [307, 273] on div "Product Image Requirements" at bounding box center [330, 255] width 148 height 43
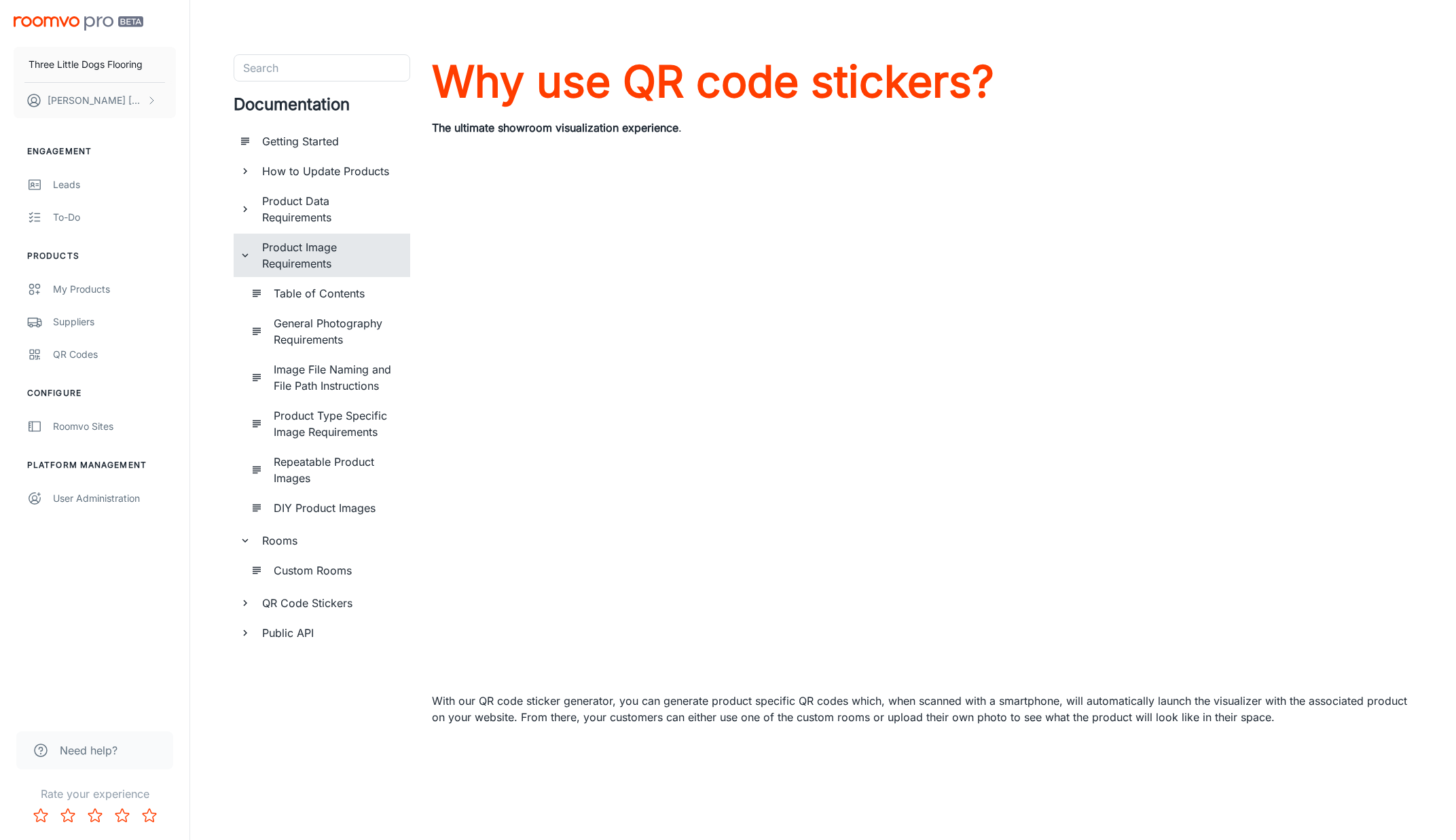
click at [100, 21] on img "scrollable content" at bounding box center [78, 23] width 130 height 14
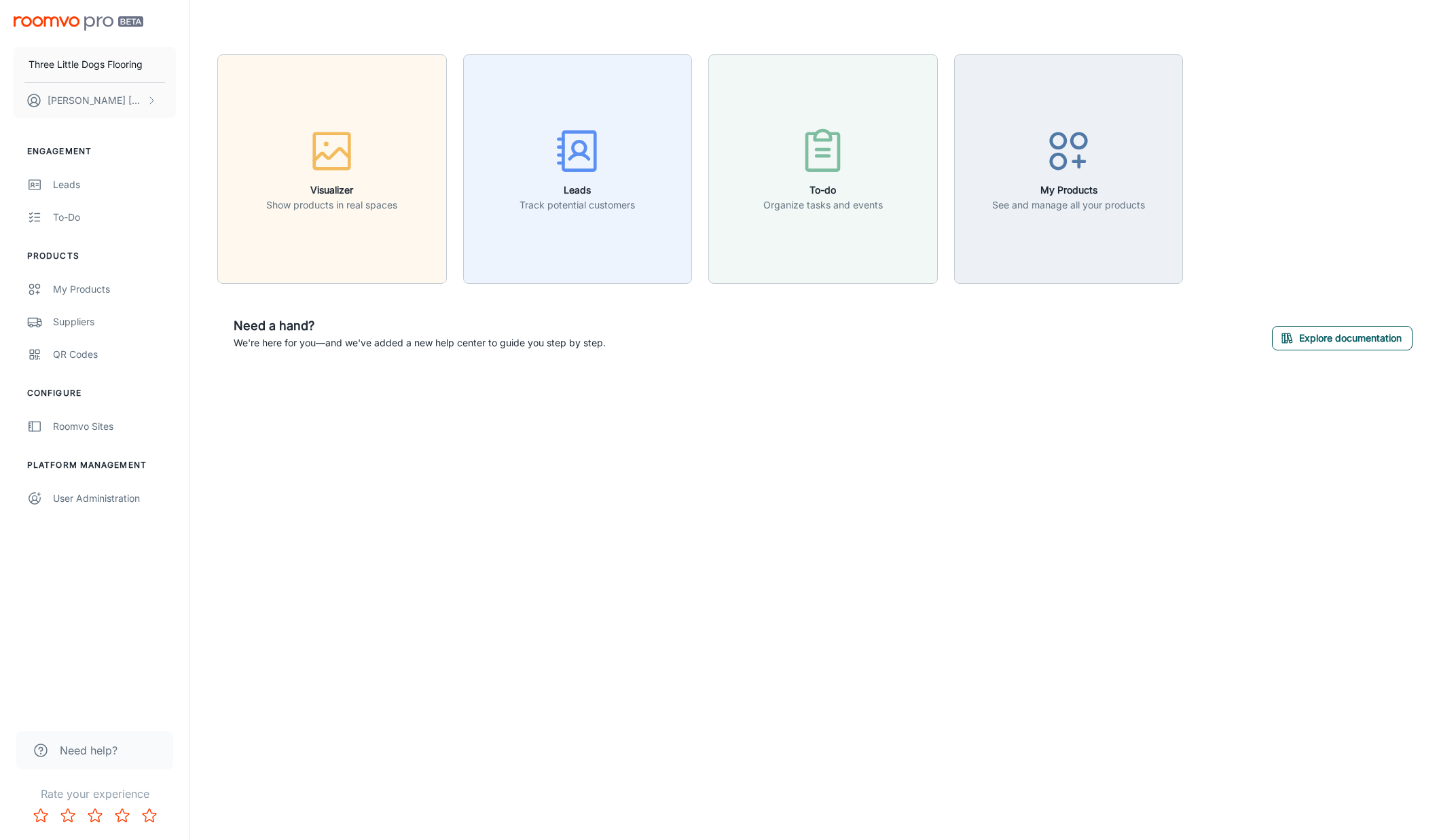
click at [1270, 337] on button "Explore documentation" at bounding box center [1342, 338] width 141 height 25
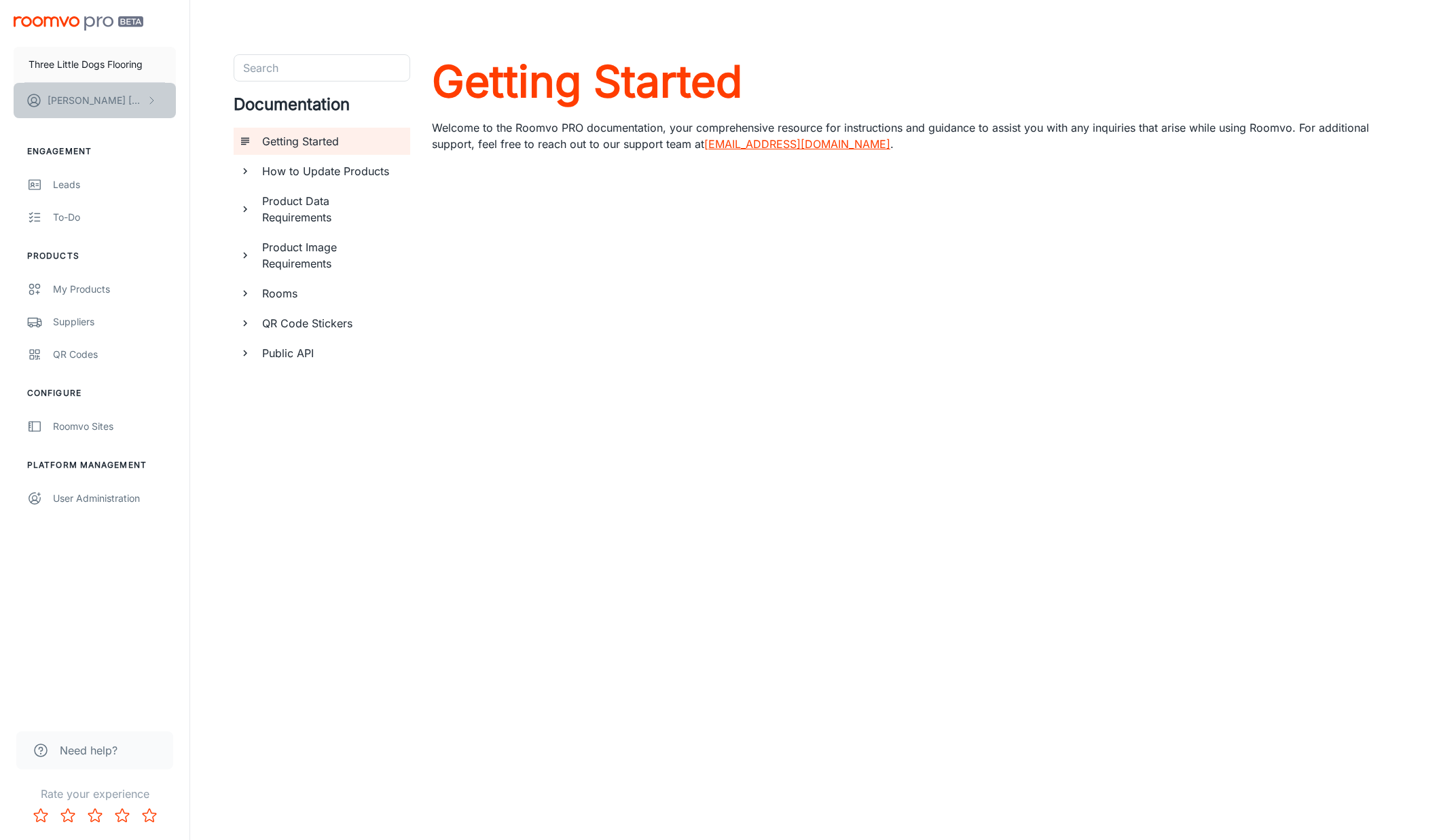
click at [109, 97] on p "Jessica Morgan" at bounding box center [95, 100] width 96 height 15
click at [224, 100] on li "User Profile" at bounding box center [212, 99] width 73 height 23
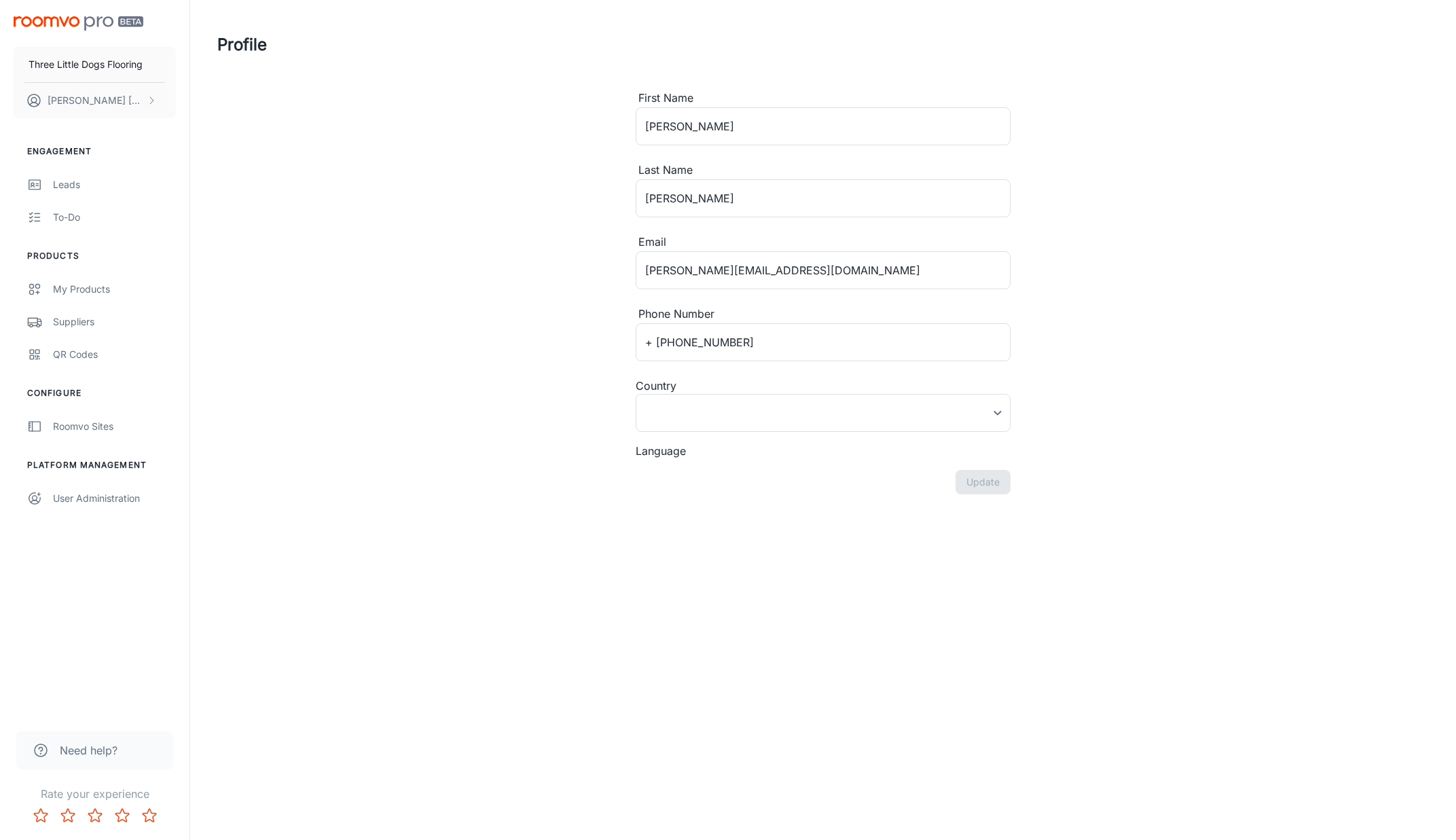
type input "United States"
click at [59, 184] on div "Leads" at bounding box center [114, 184] width 123 height 15
